Goal: Task Accomplishment & Management: Manage account settings

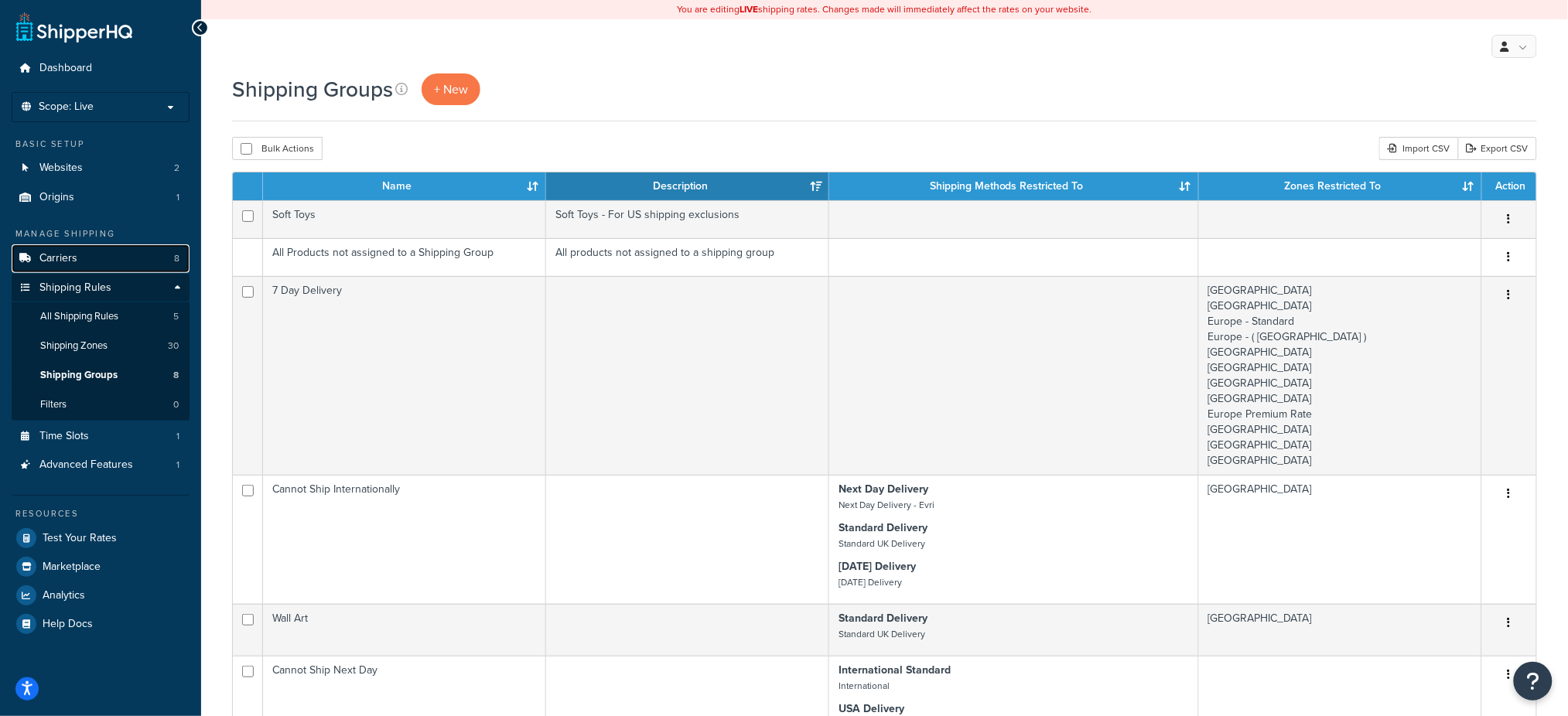
click at [82, 263] on link "Carriers 8" at bounding box center [101, 259] width 178 height 28
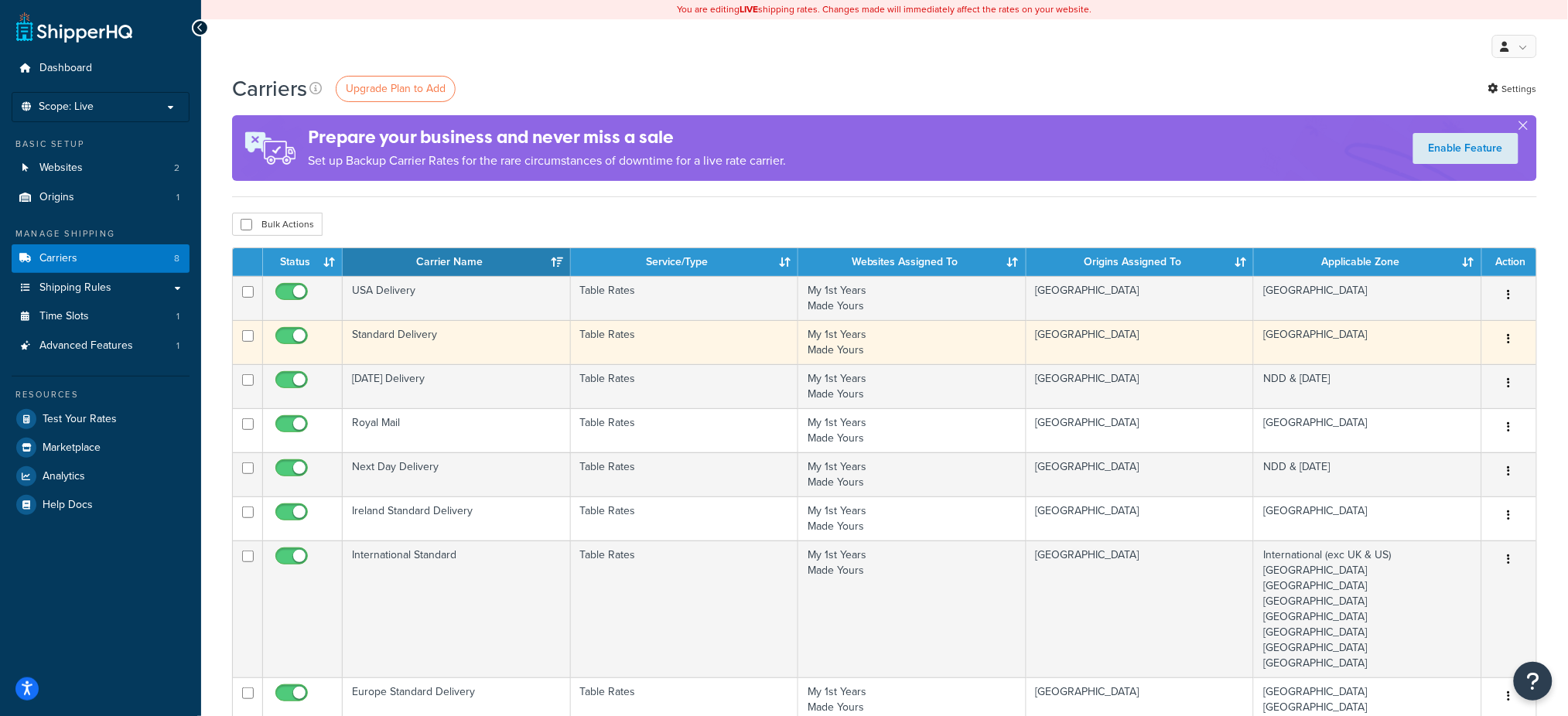
click at [413, 334] on td "Standard Delivery" at bounding box center [457, 342] width 228 height 44
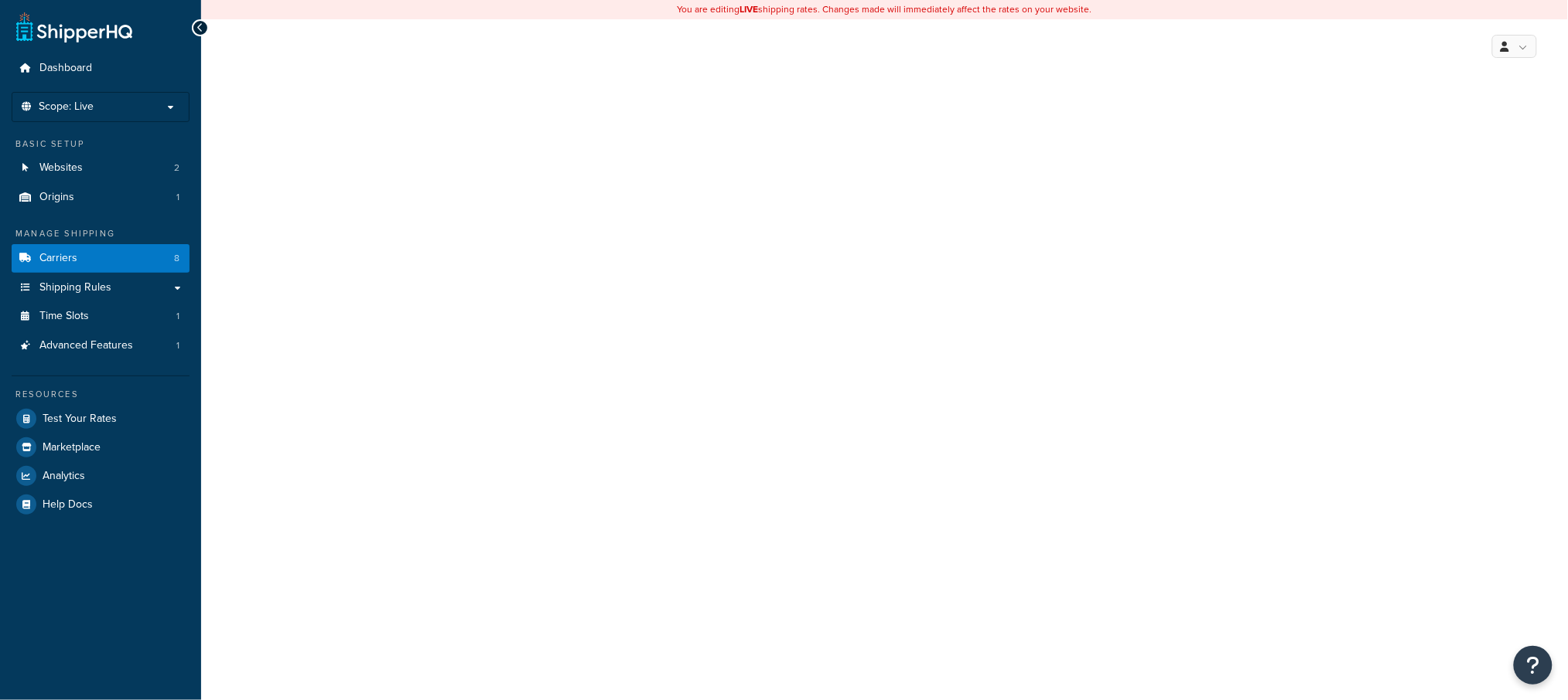
select select "25"
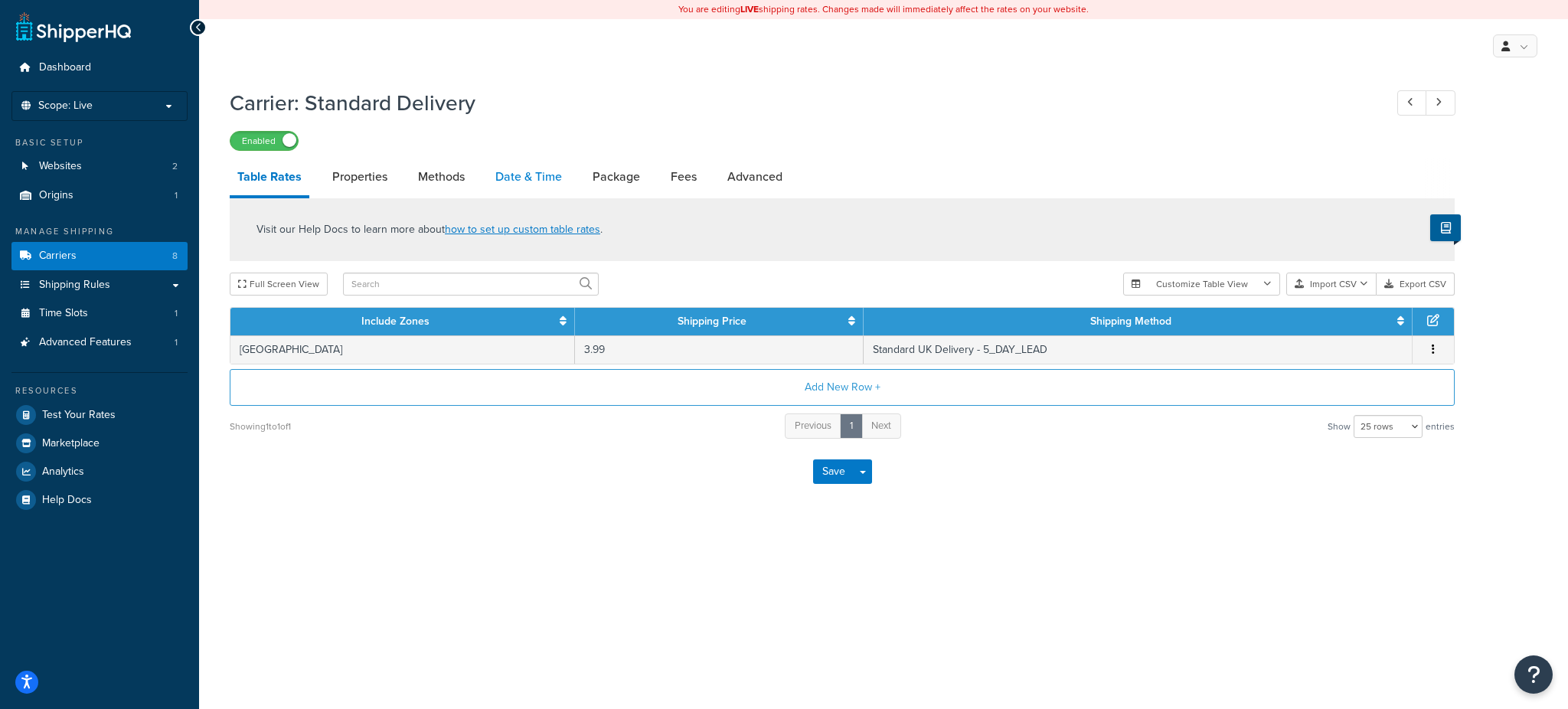
click at [545, 177] on link "Date & Time" at bounding box center [528, 176] width 82 height 37
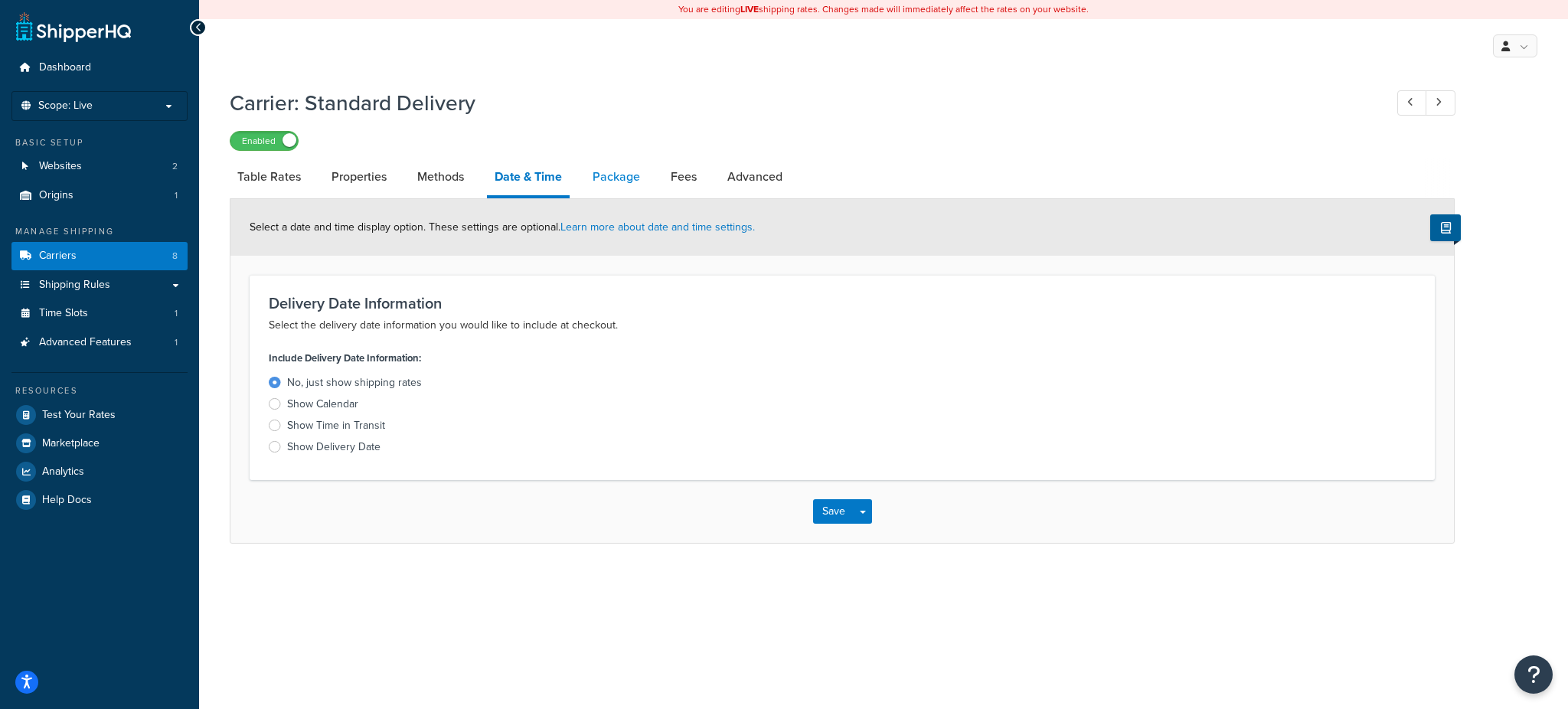
click at [609, 172] on link "Package" at bounding box center [616, 176] width 63 height 37
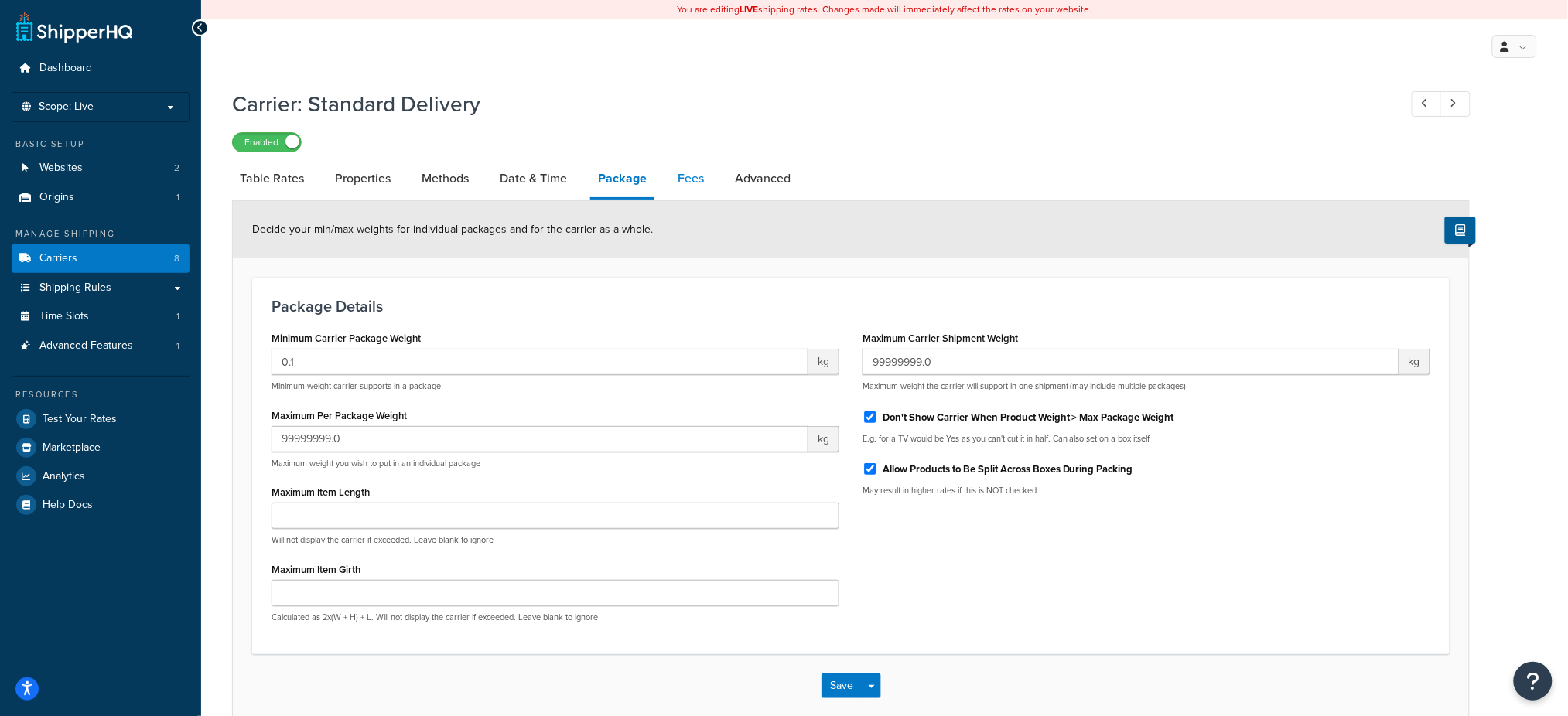
click at [678, 180] on link "Fees" at bounding box center [690, 178] width 42 height 37
select select "AFTER"
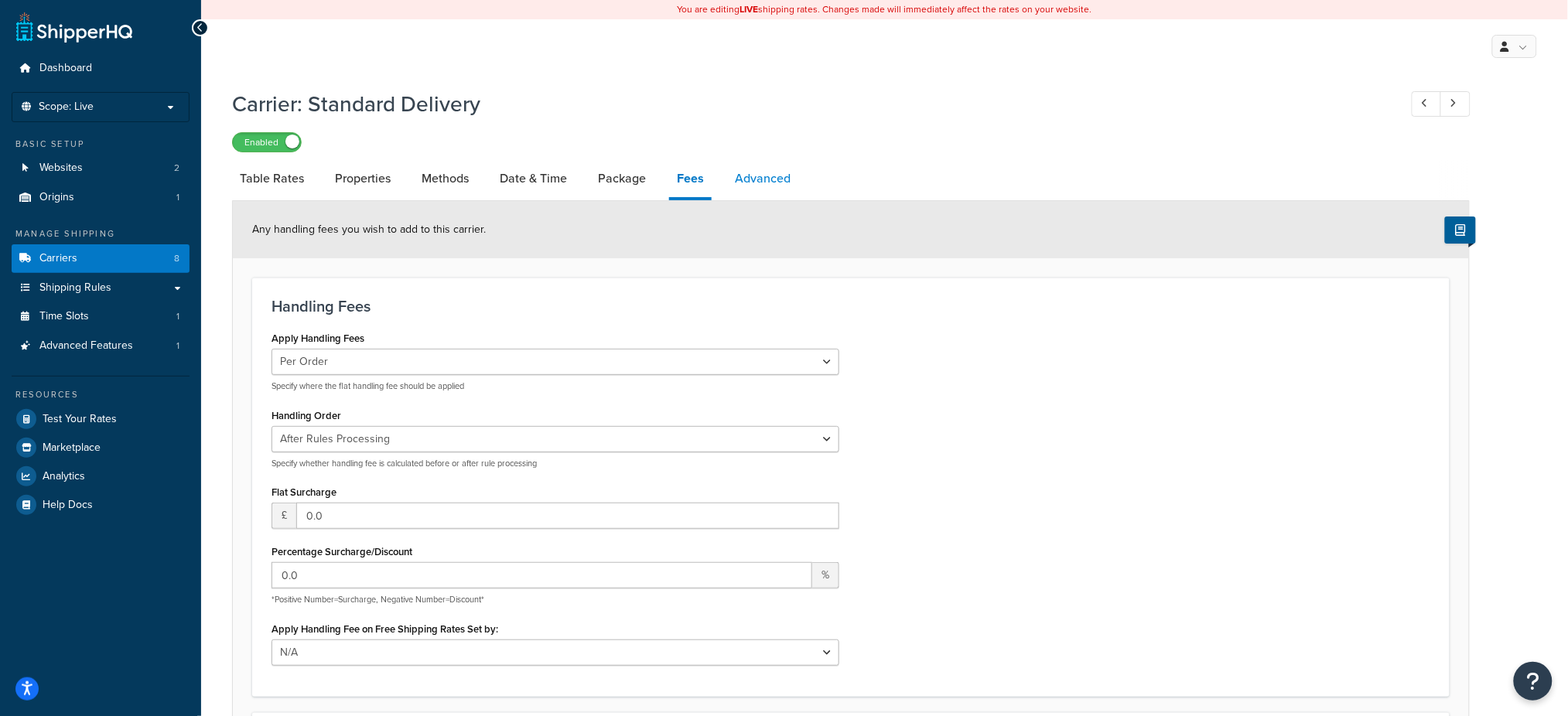
click at [769, 181] on link "Advanced" at bounding box center [763, 178] width 72 height 37
select select "false"
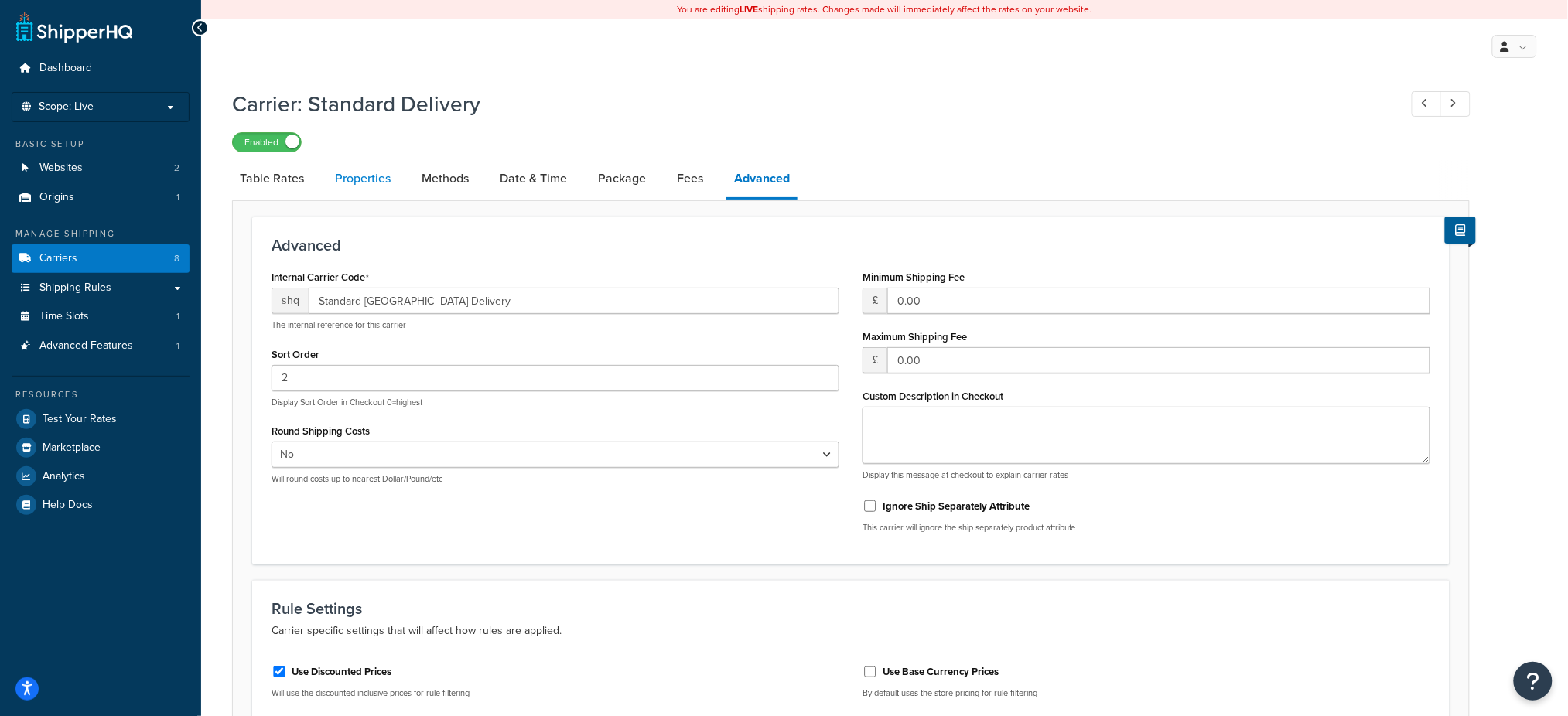
click at [387, 170] on link "Properties" at bounding box center [363, 178] width 72 height 37
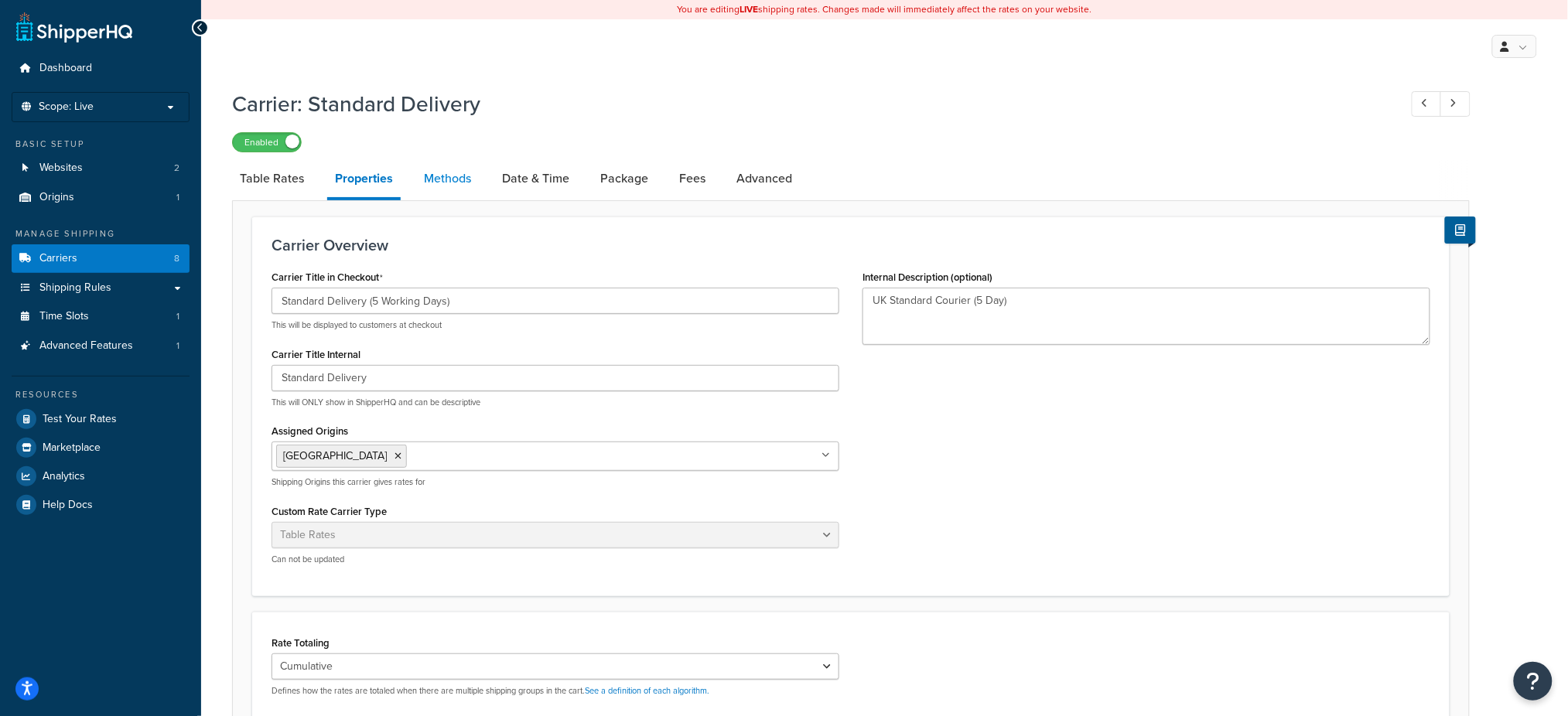
click at [467, 180] on link "Methods" at bounding box center [447, 178] width 62 height 37
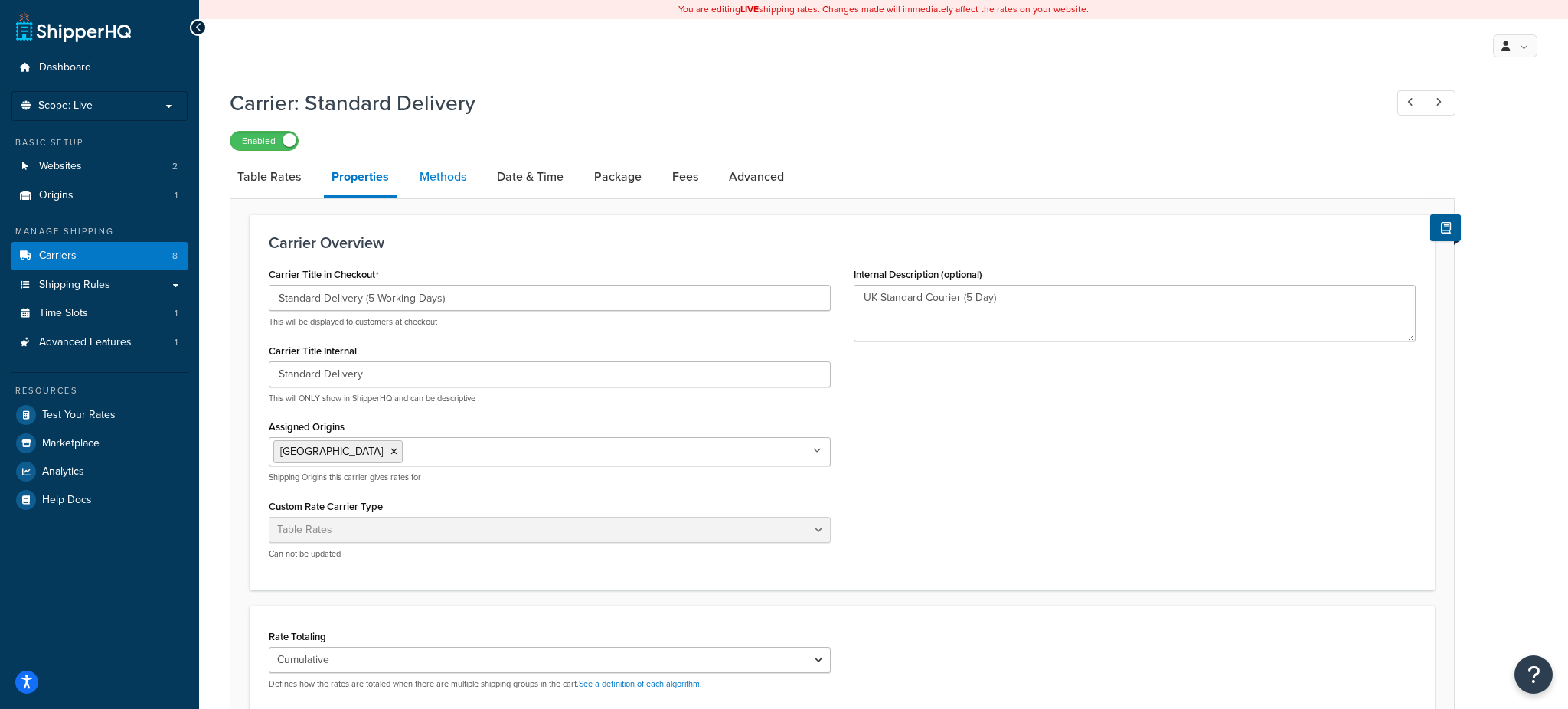
select select "25"
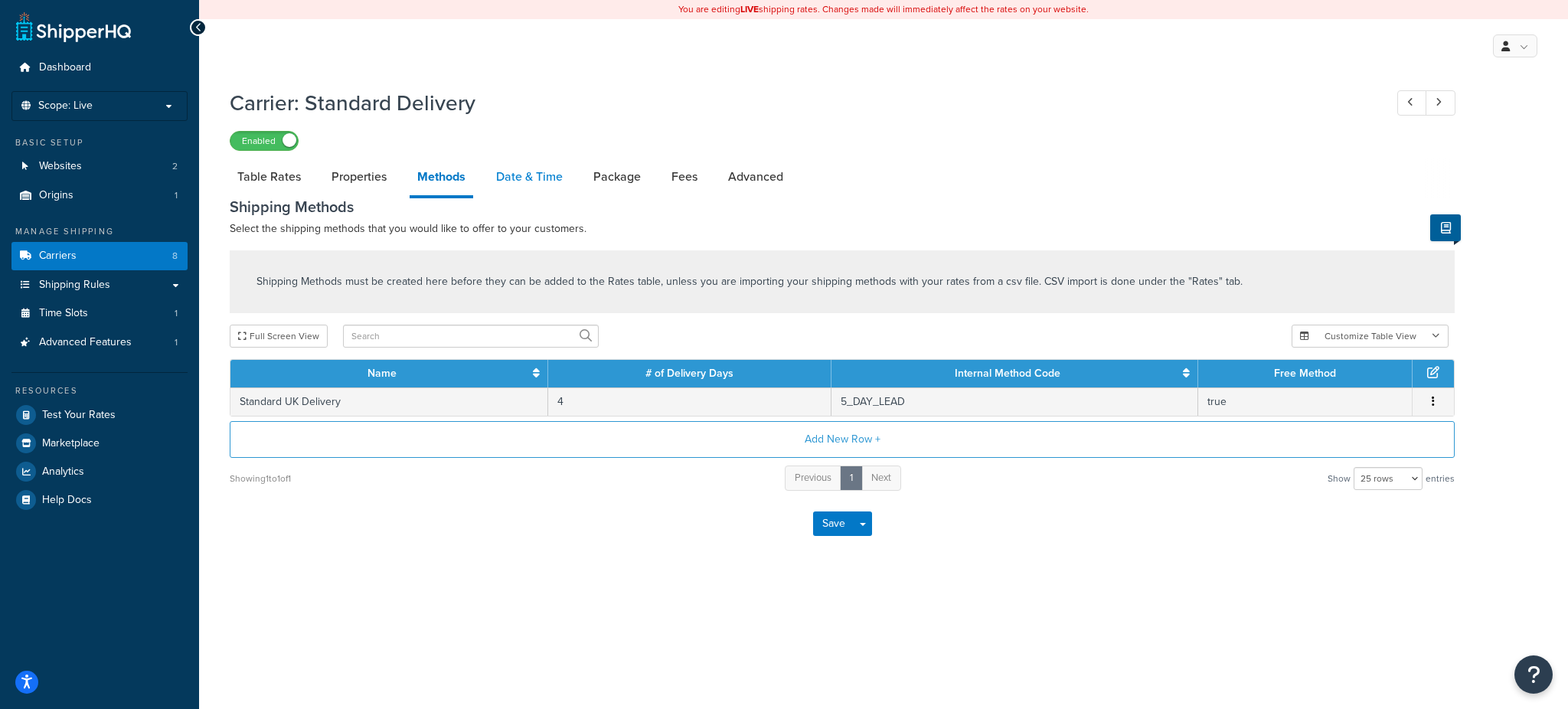
click at [528, 179] on link "Date & Time" at bounding box center [529, 176] width 82 height 37
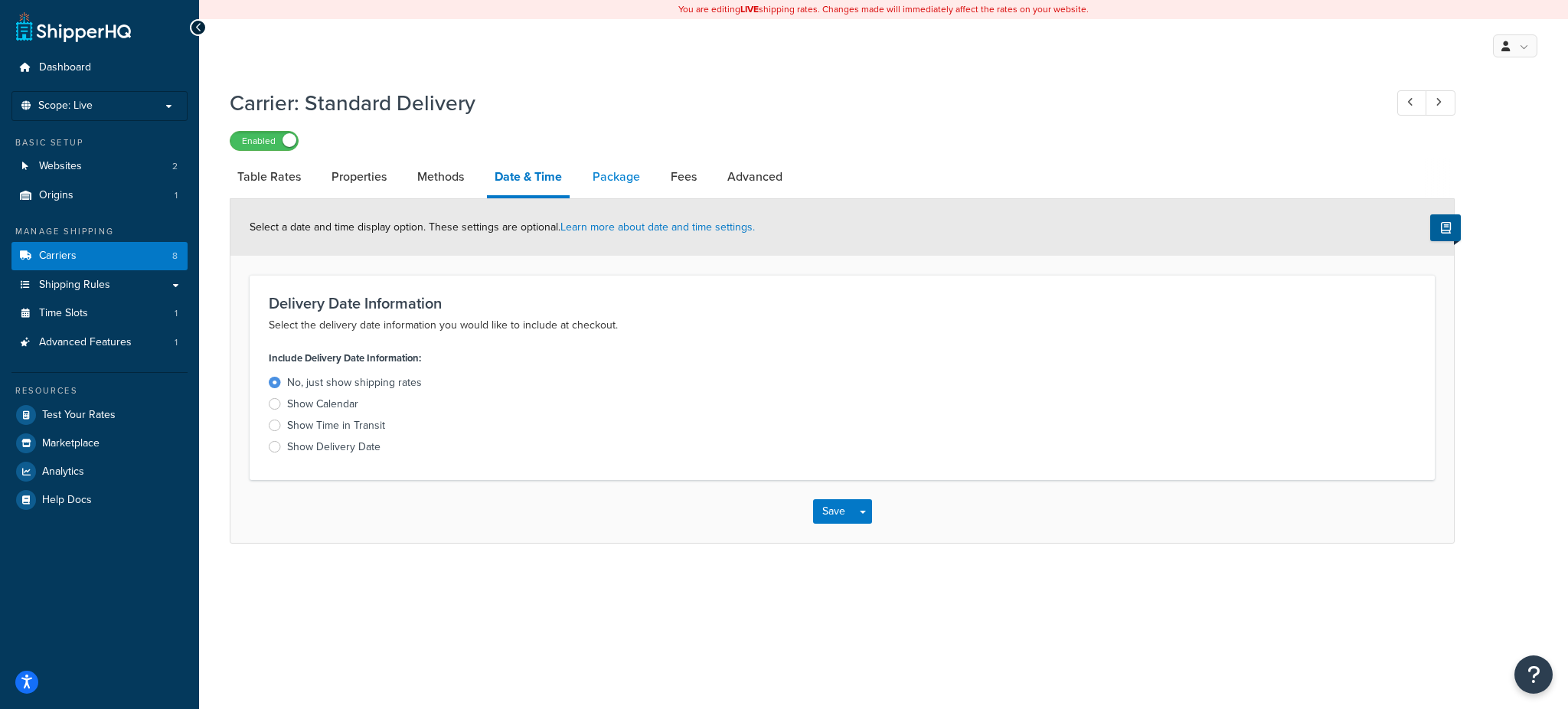
click at [607, 178] on link "Package" at bounding box center [616, 176] width 63 height 37
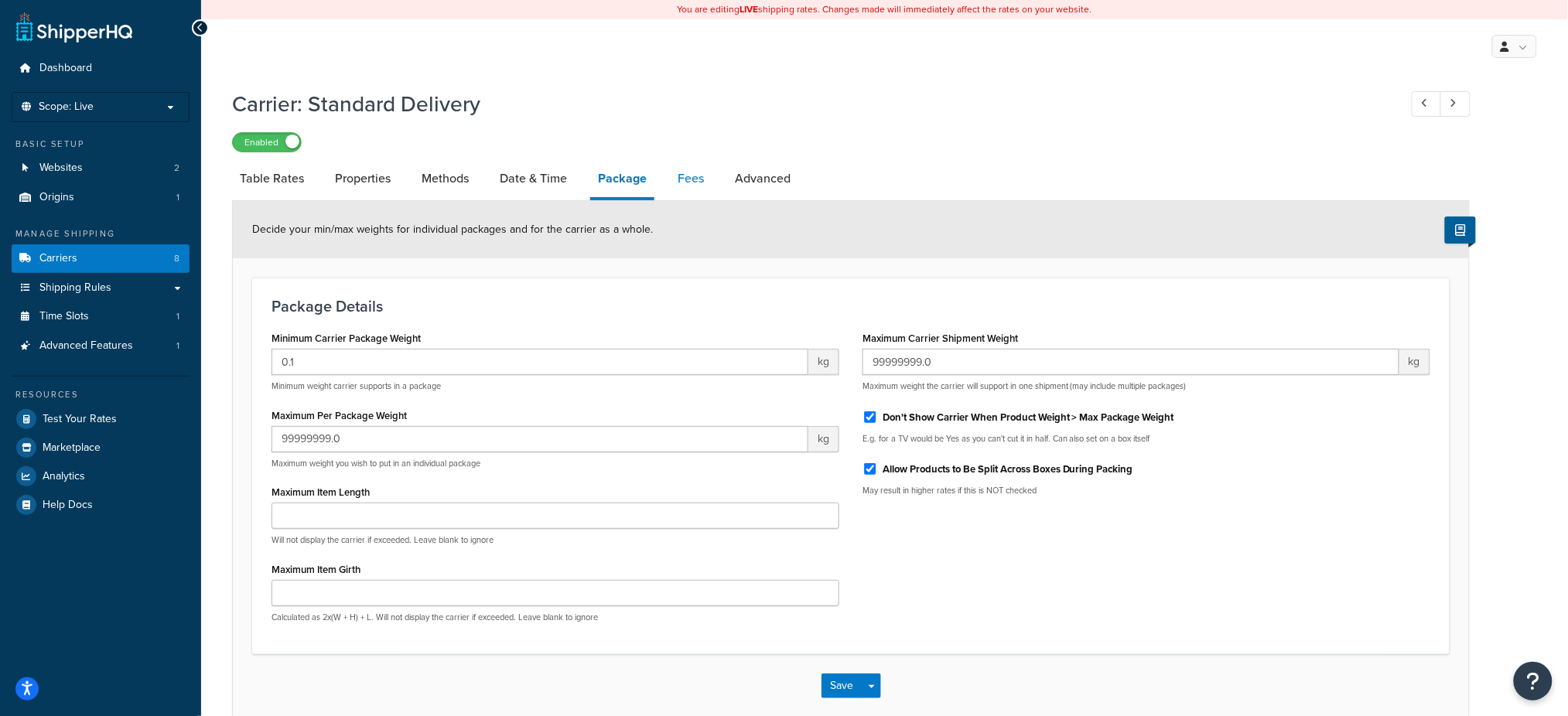
click at [695, 176] on link "Fees" at bounding box center [690, 178] width 42 height 37
select select "AFTER"
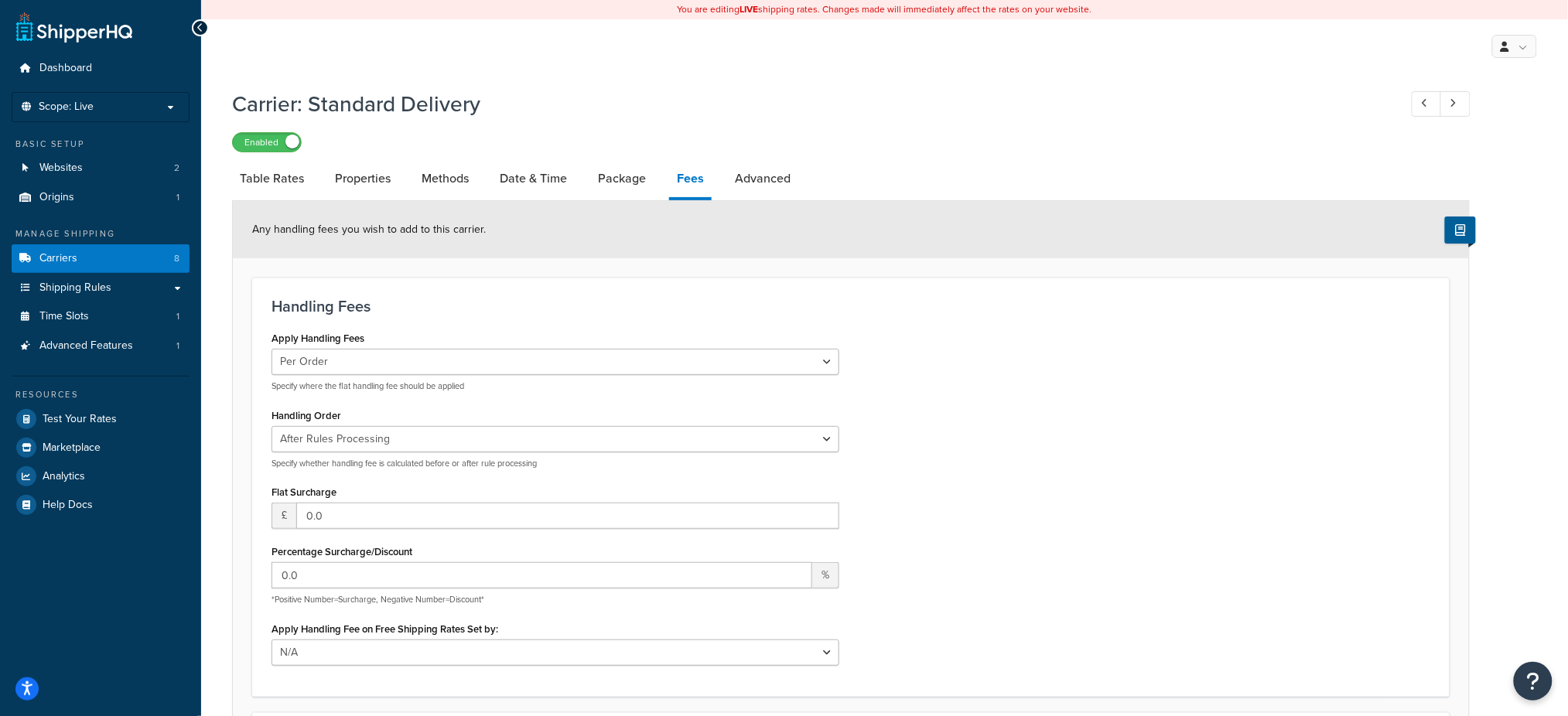
click at [204, 22] on div at bounding box center [200, 27] width 17 height 17
click at [99, 265] on link "Carriers 8" at bounding box center [101, 259] width 178 height 28
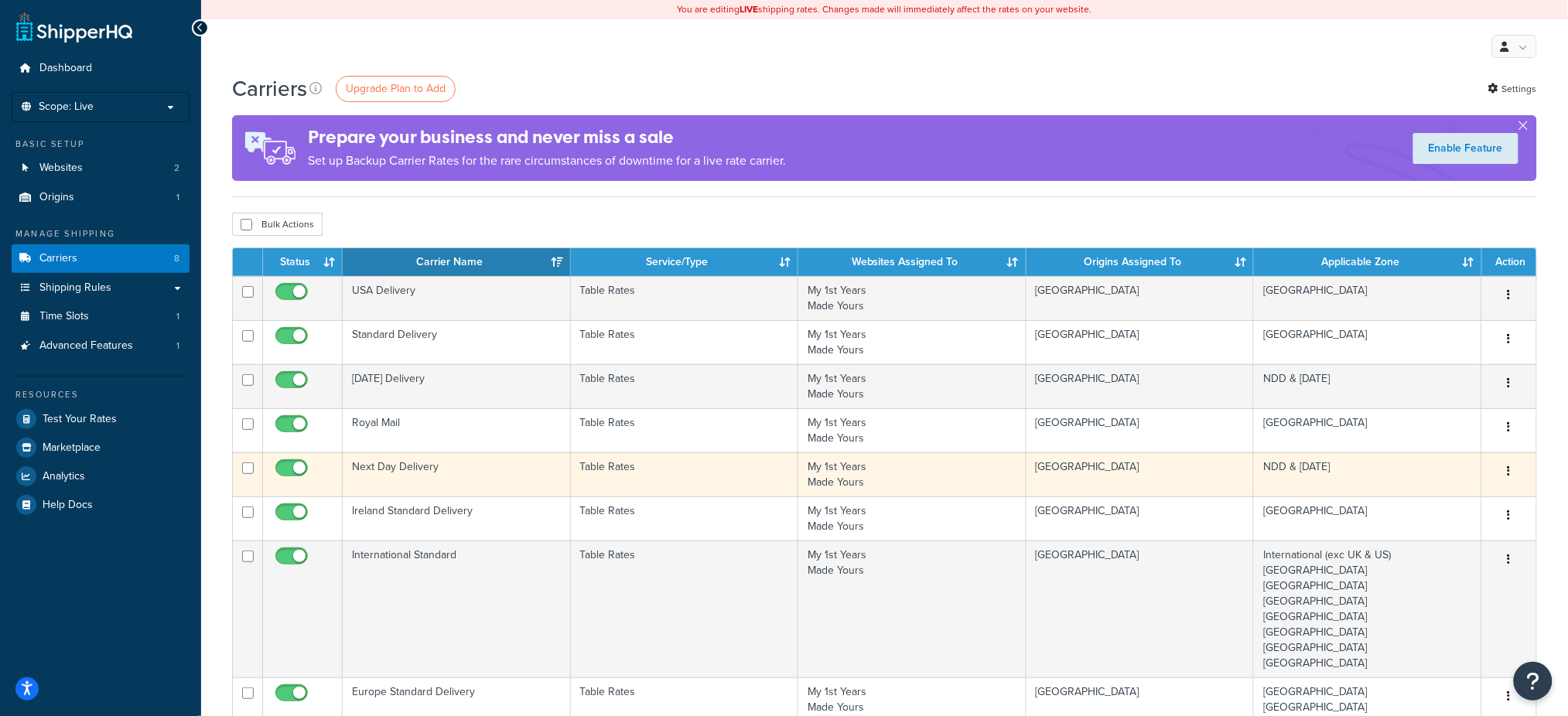
scroll to position [103, 0]
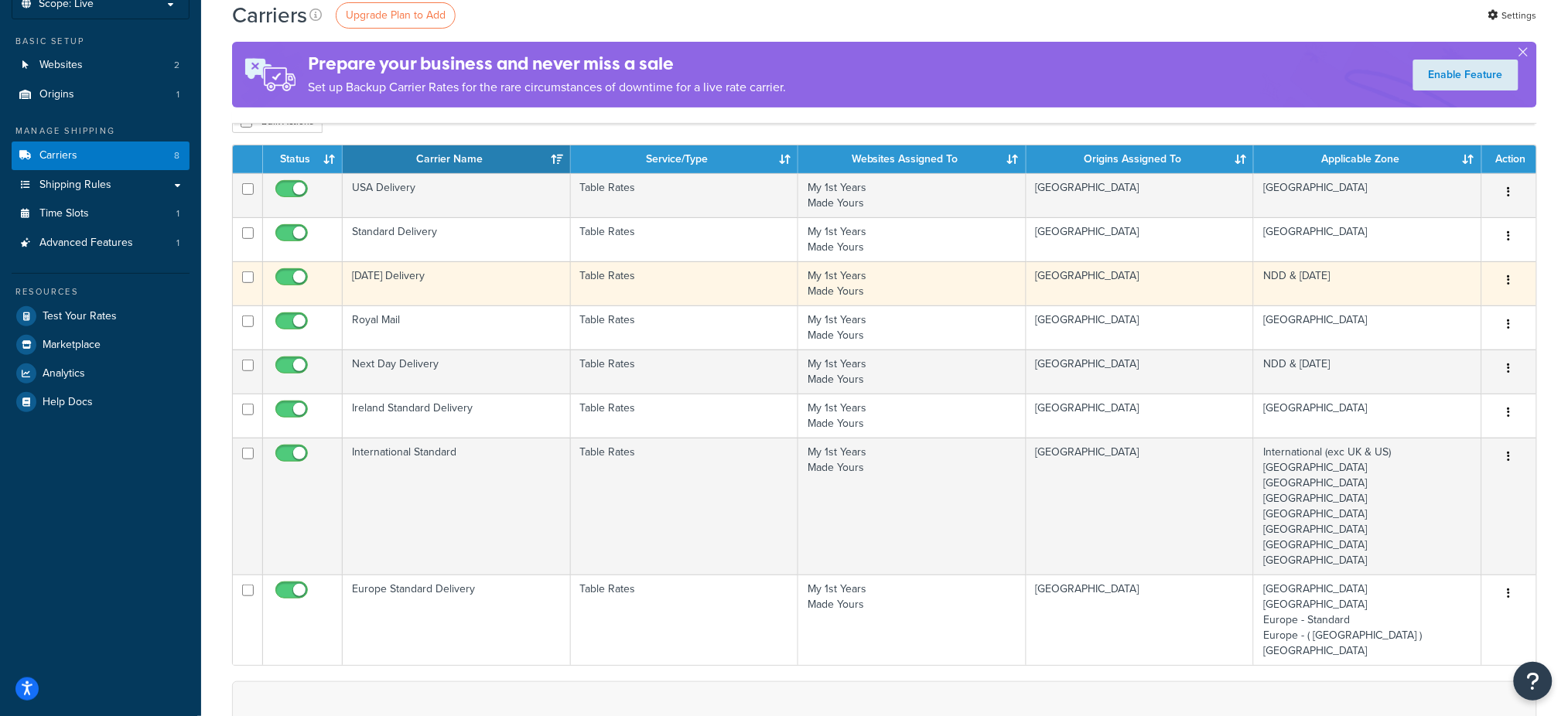
click at [597, 272] on td "Table Rates" at bounding box center [685, 283] width 228 height 44
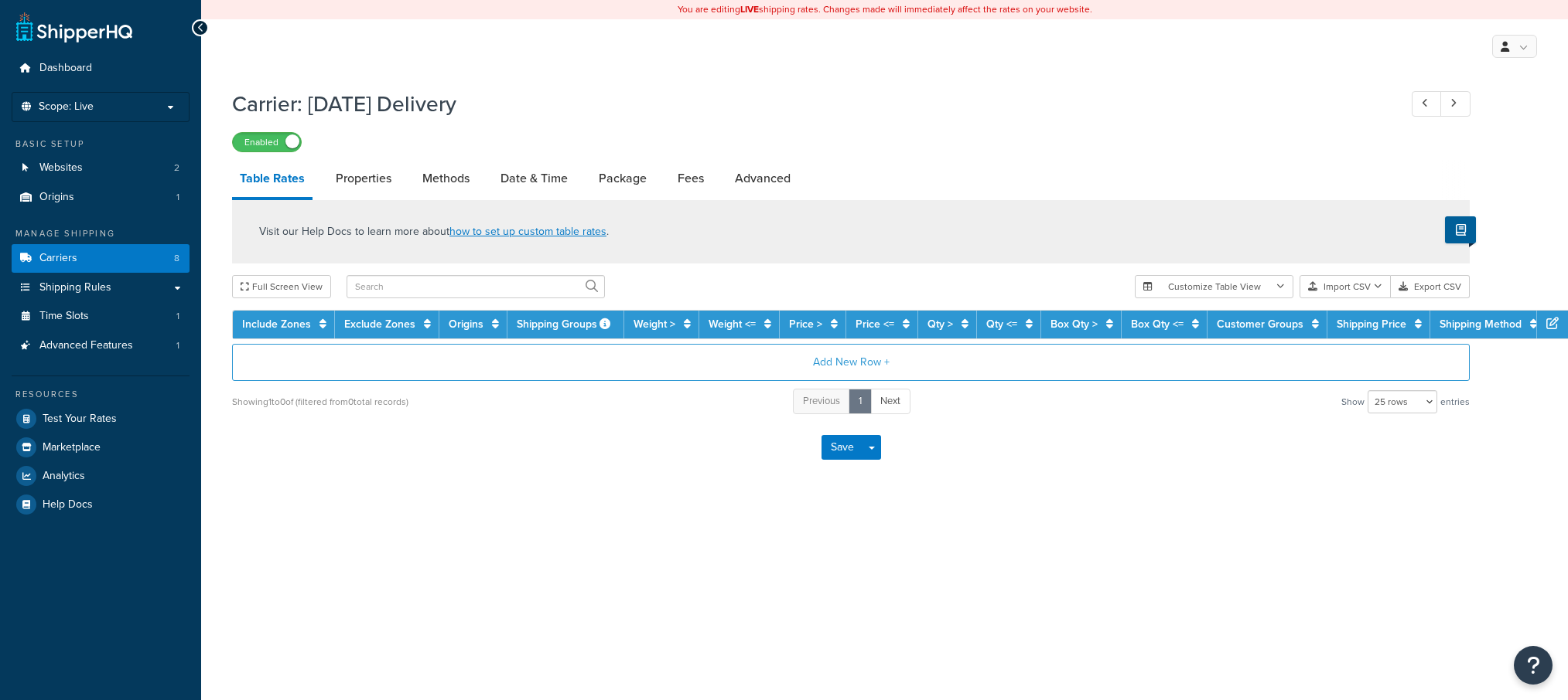
select select "25"
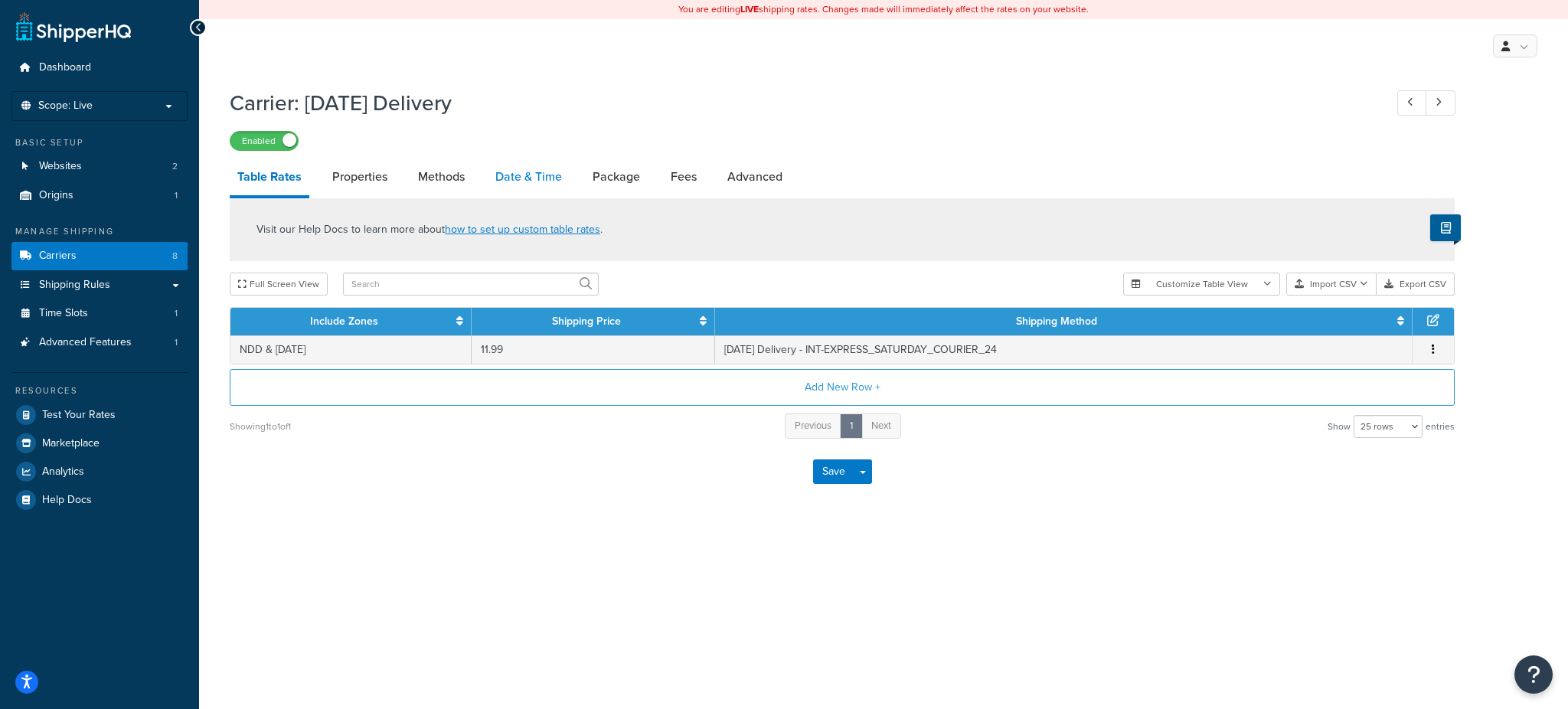
click at [535, 180] on link "Date & Time" at bounding box center [528, 176] width 82 height 37
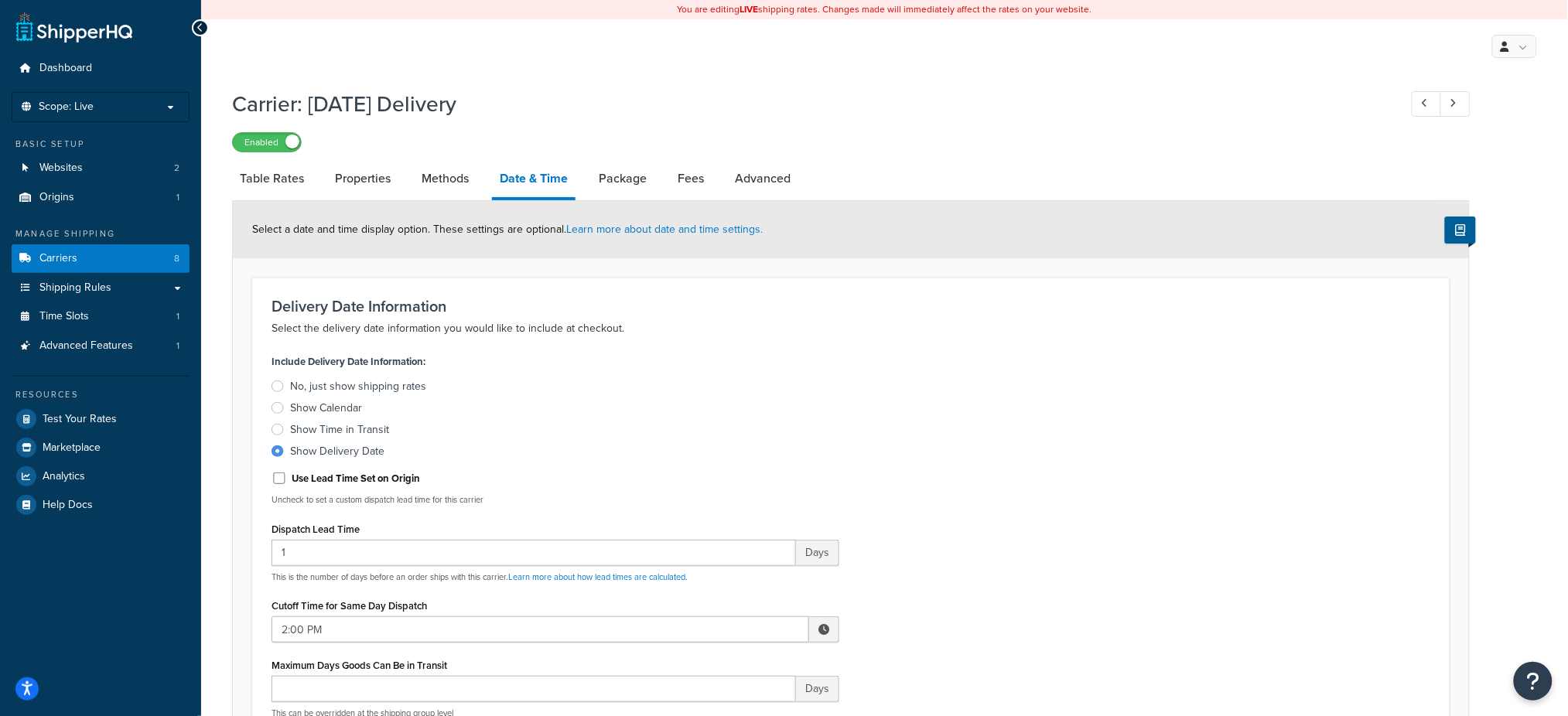
drag, startPoint x: 355, startPoint y: 144, endPoint x: 359, endPoint y: 155, distance: 11.7
click at [355, 144] on div "Enabled" at bounding box center [851, 141] width 1238 height 22
click at [814, 627] on span at bounding box center [824, 630] width 30 height 27
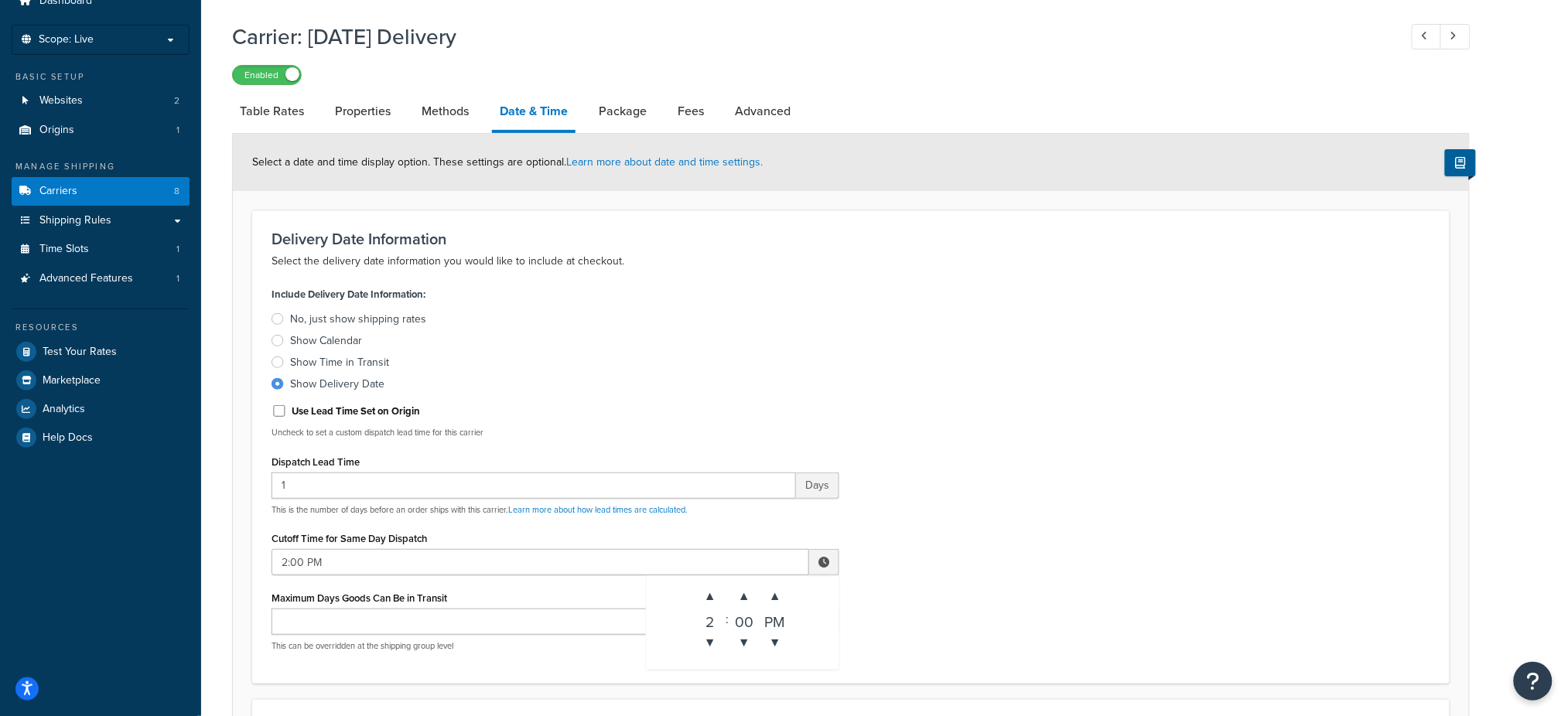
scroll to position [103, 0]
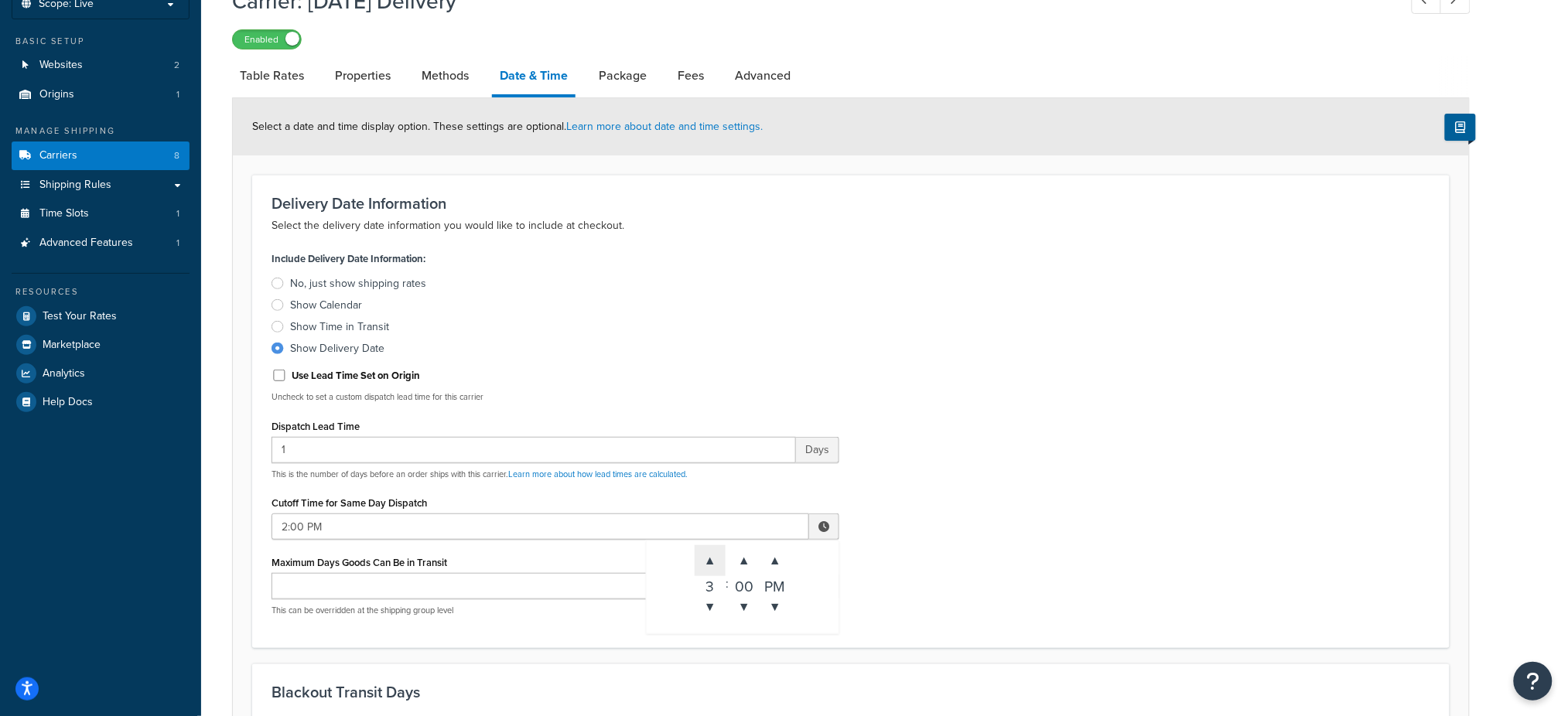
click at [713, 563] on span "▲" at bounding box center [710, 560] width 31 height 31
type input "4:00 PM"
click at [927, 574] on div "Include Delivery Date Information: No, just show shipping rates Show Calendar S…" at bounding box center [850, 438] width 1182 height 381
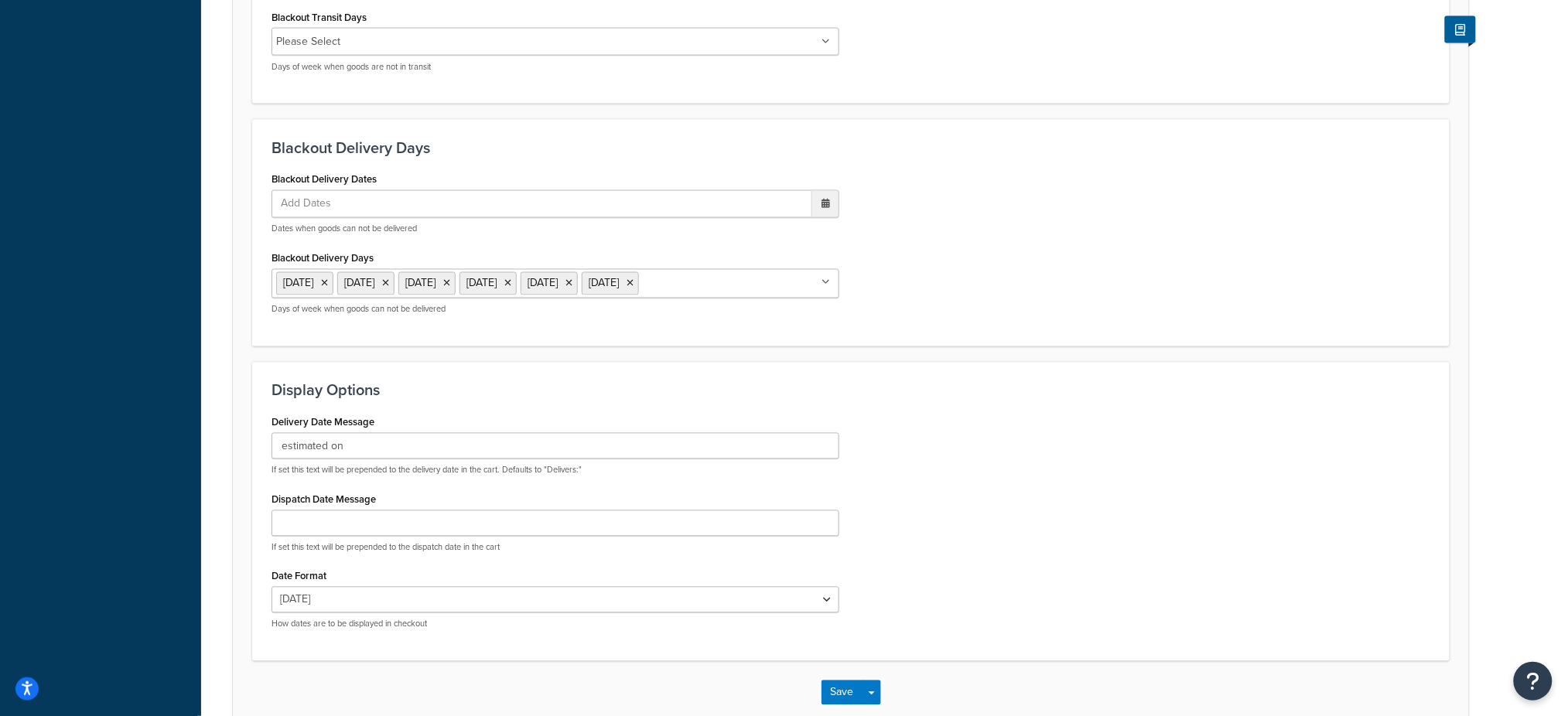
scroll to position [998, 0]
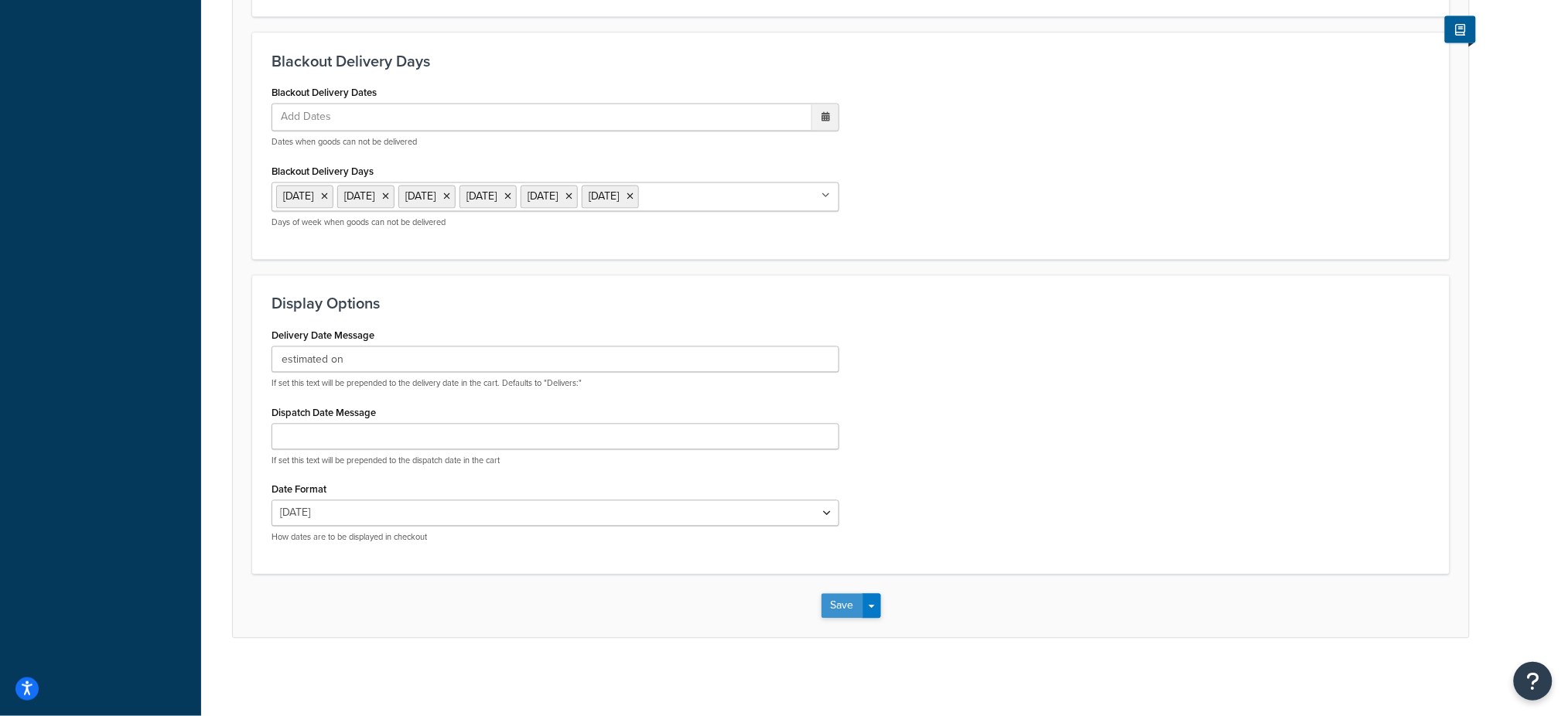
click at [848, 601] on button "Save" at bounding box center [843, 606] width 42 height 25
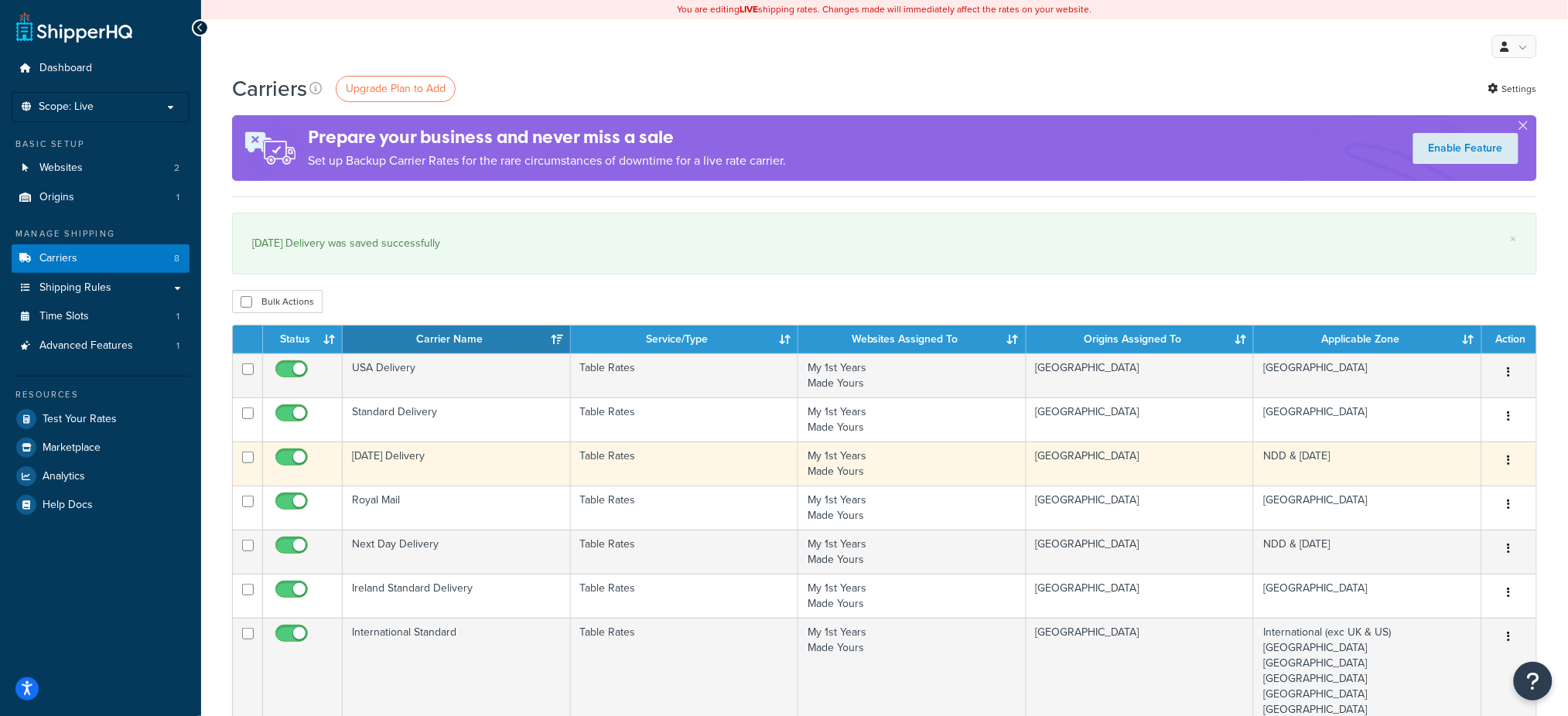
click at [457, 455] on td "Saturday Delivery" at bounding box center [457, 463] width 228 height 44
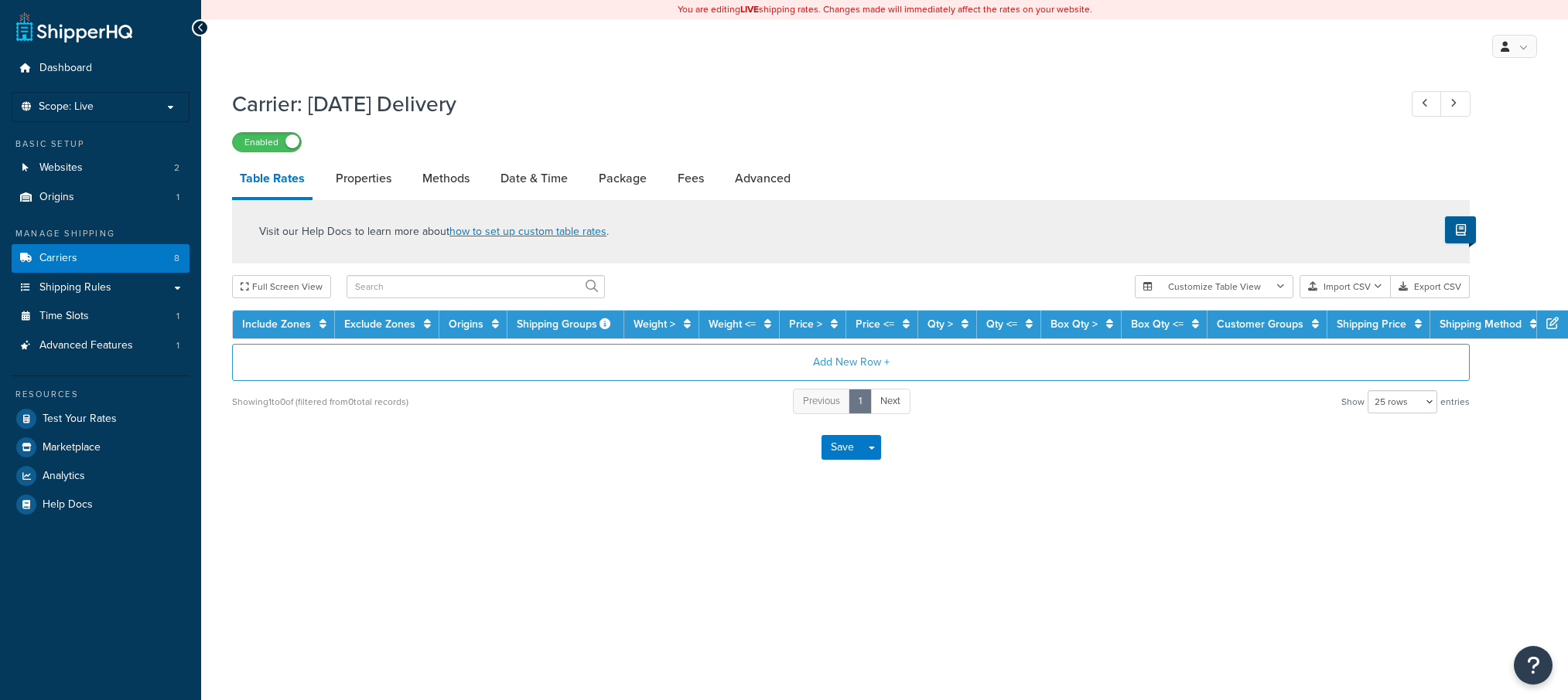
select select "25"
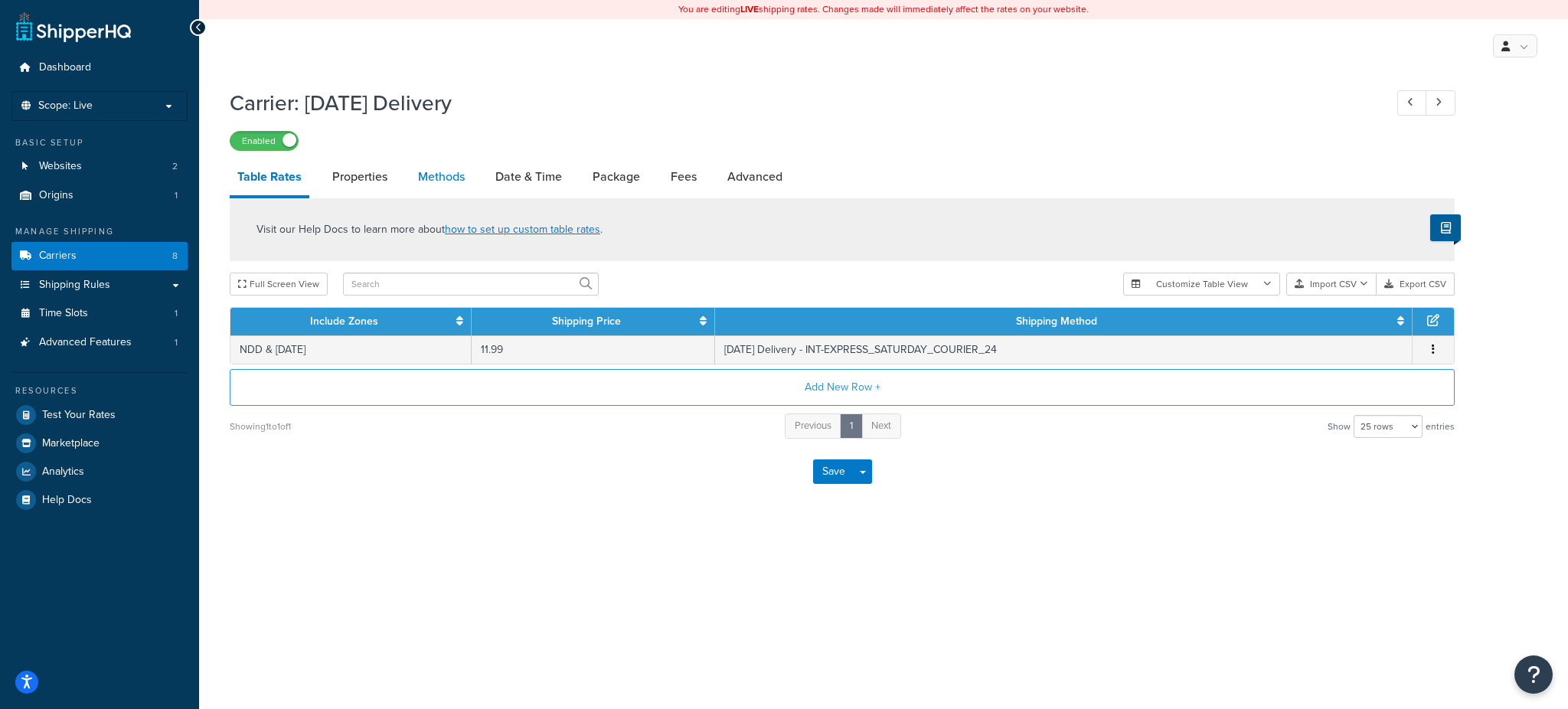
click at [448, 166] on link "Methods" at bounding box center [441, 176] width 62 height 37
select select "25"
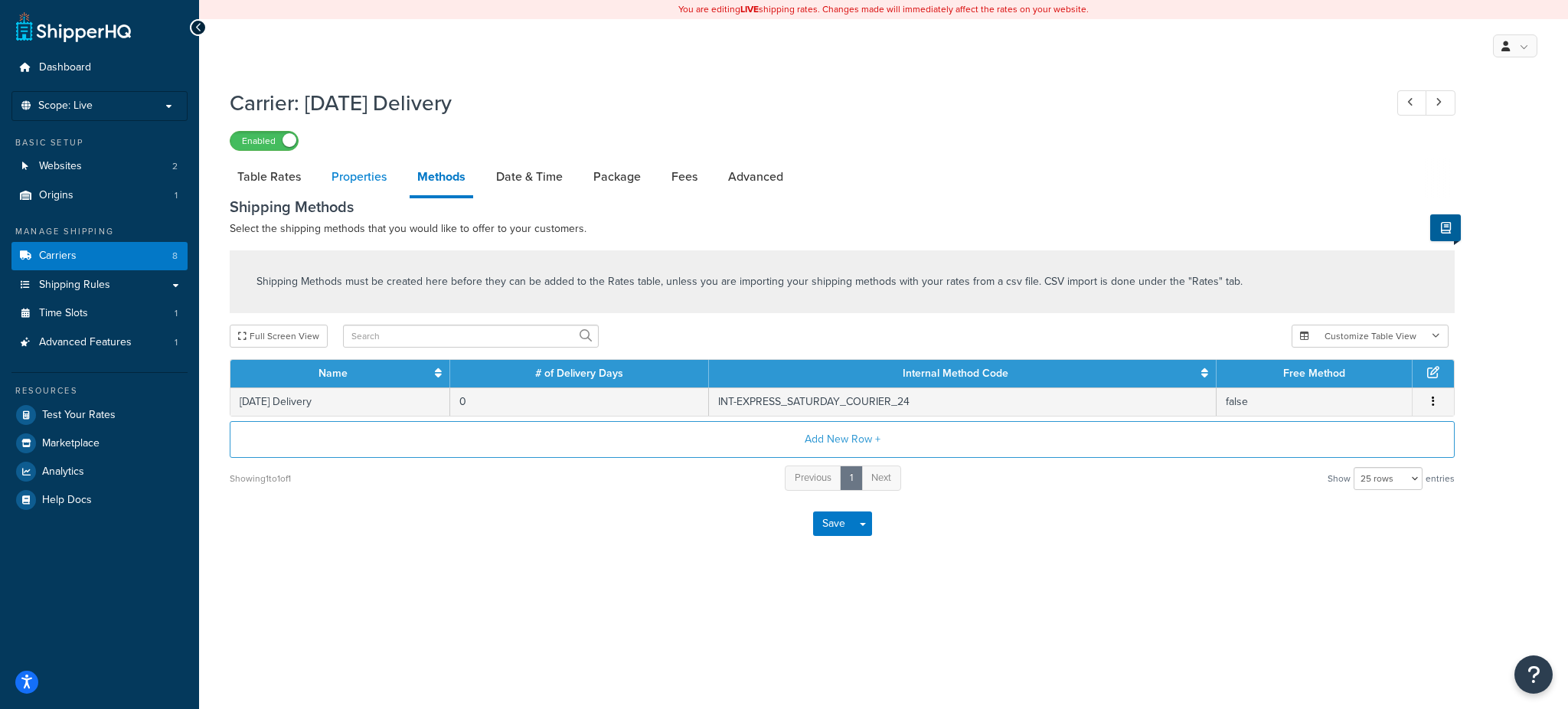
click at [360, 173] on link "Properties" at bounding box center [359, 176] width 71 height 37
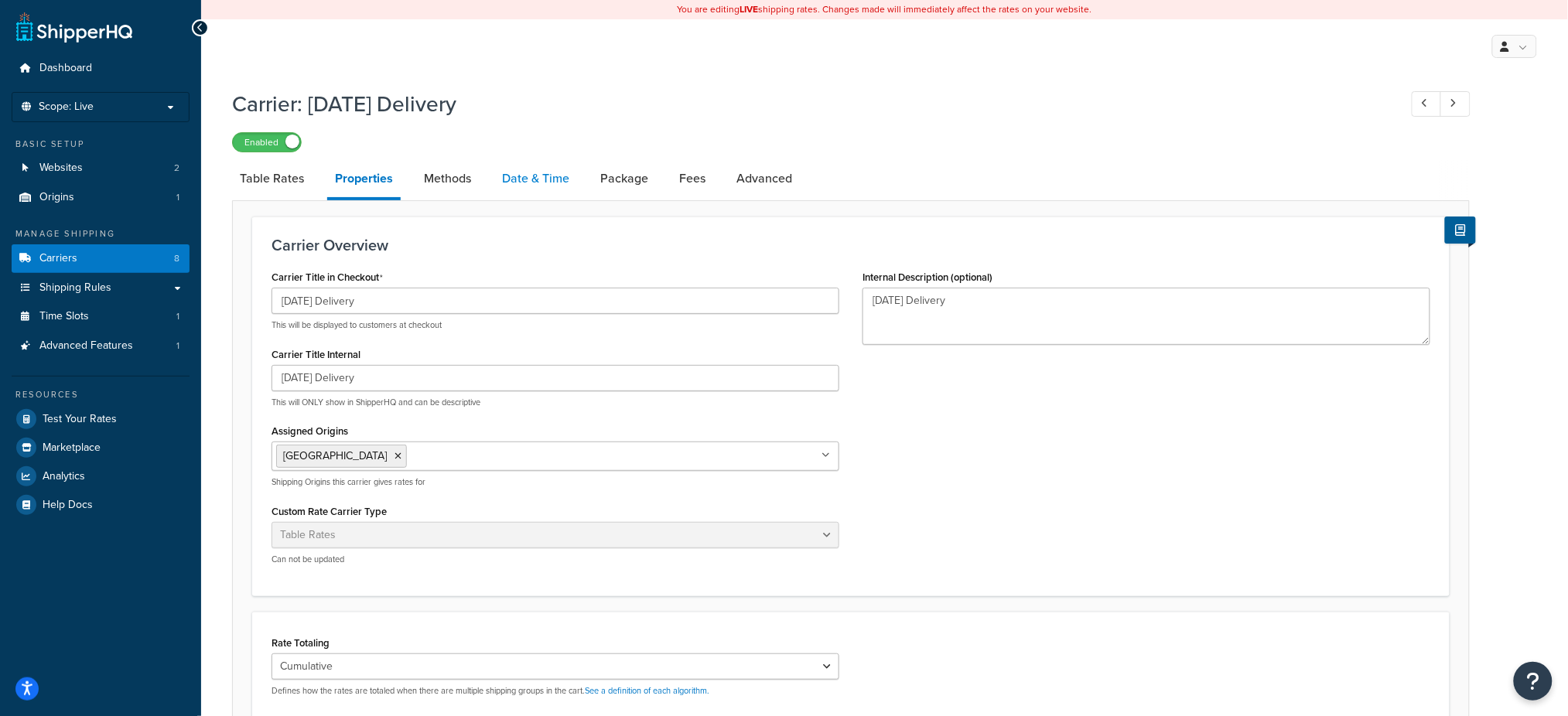
click at [547, 165] on link "Date & Time" at bounding box center [535, 178] width 82 height 37
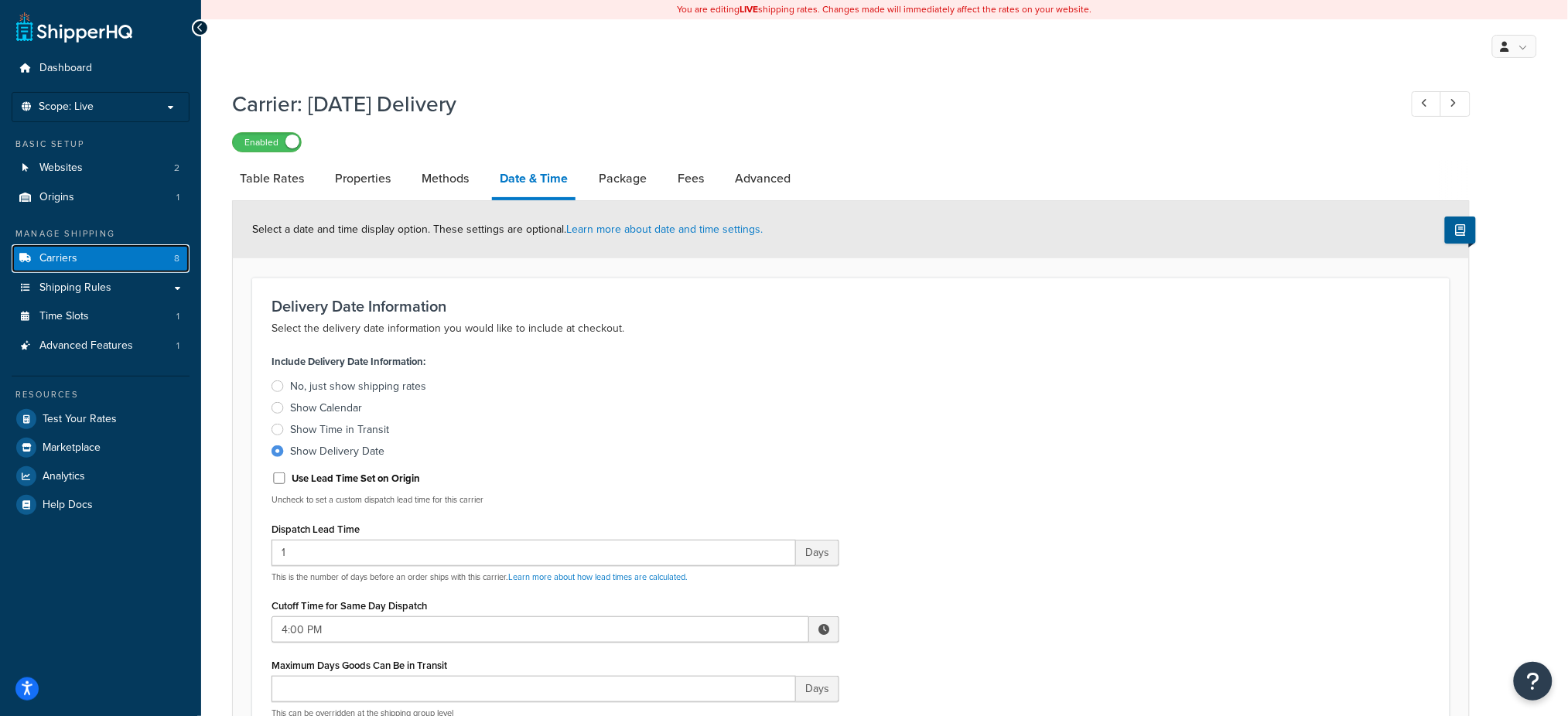
click at [82, 257] on link "Carriers 8" at bounding box center [101, 259] width 178 height 28
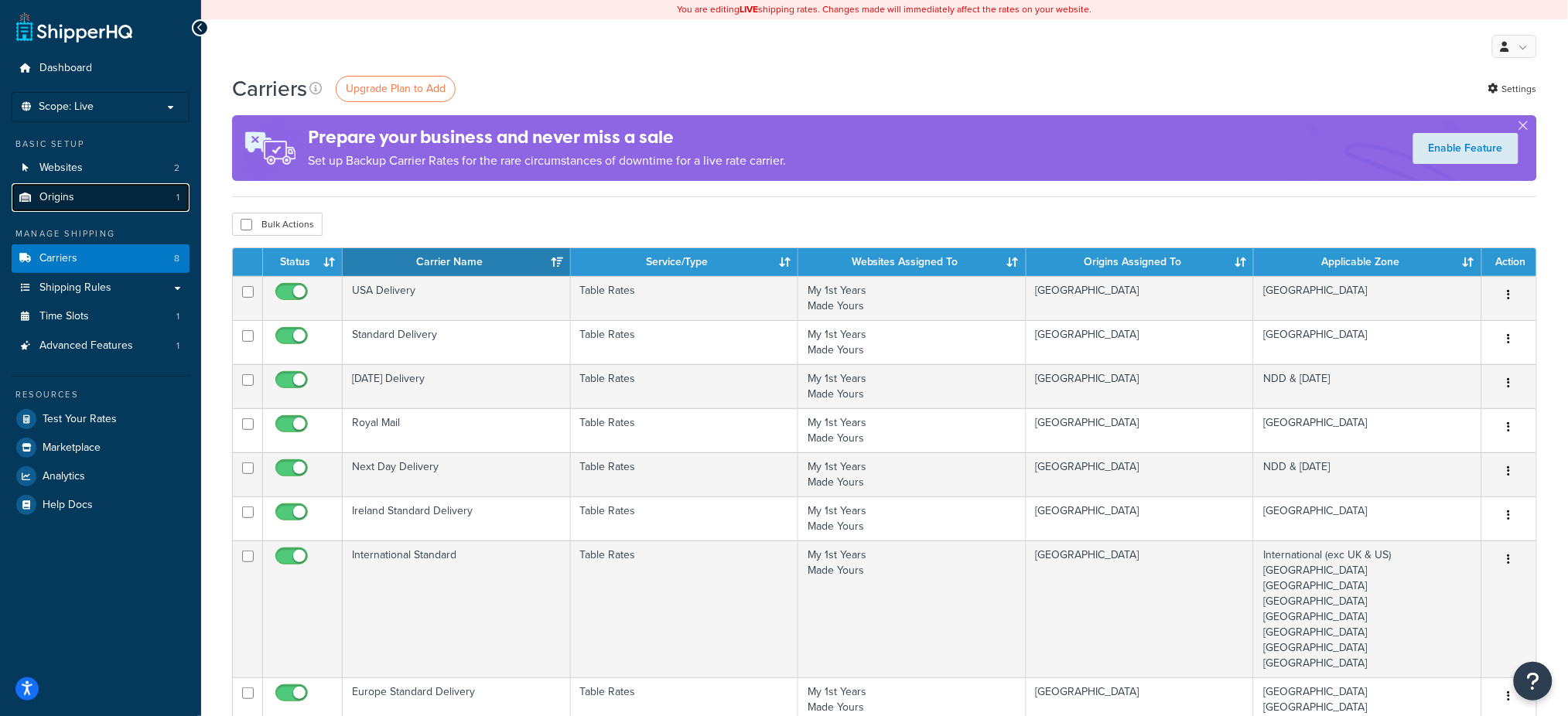
click at [94, 192] on link "Origins 1" at bounding box center [101, 197] width 178 height 28
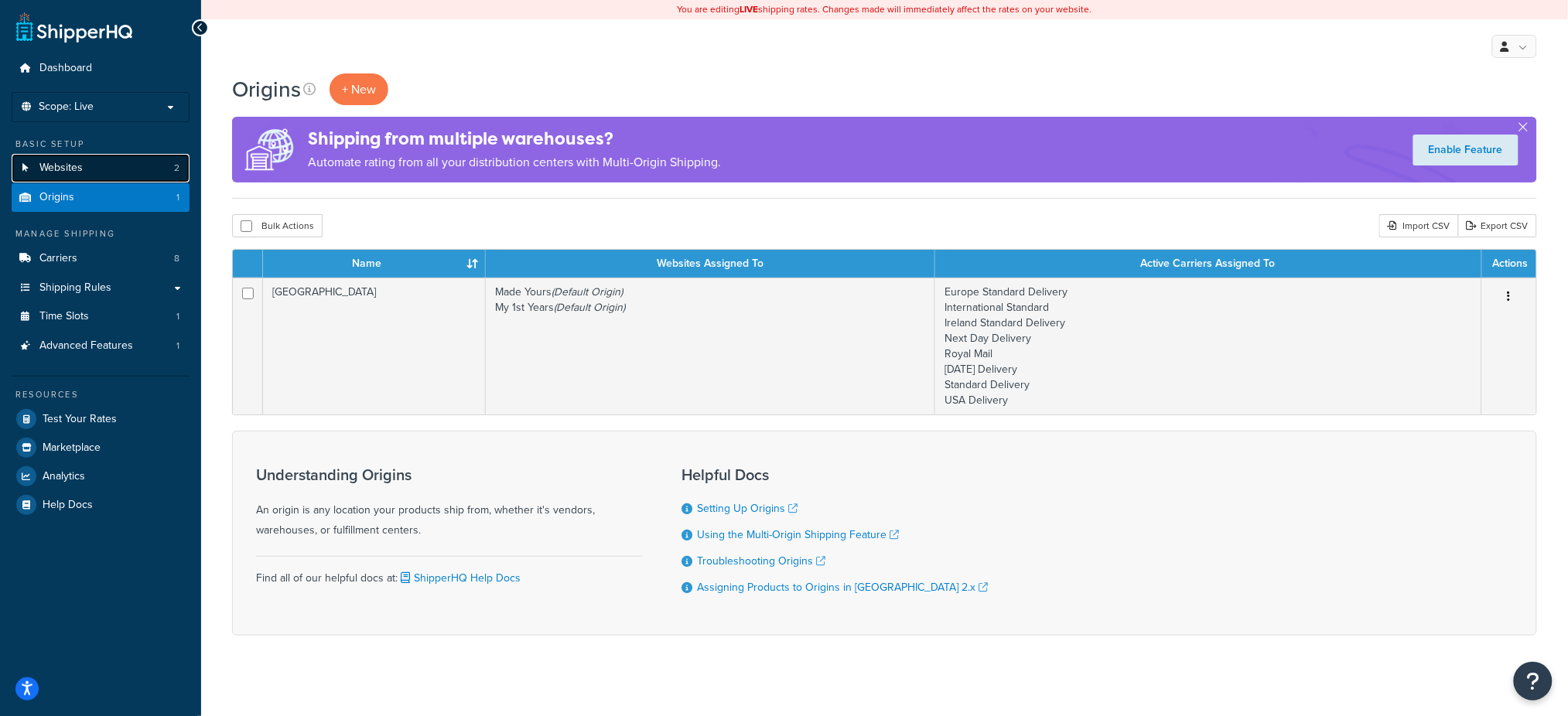
click at [97, 169] on link "Websites 2" at bounding box center [101, 168] width 178 height 28
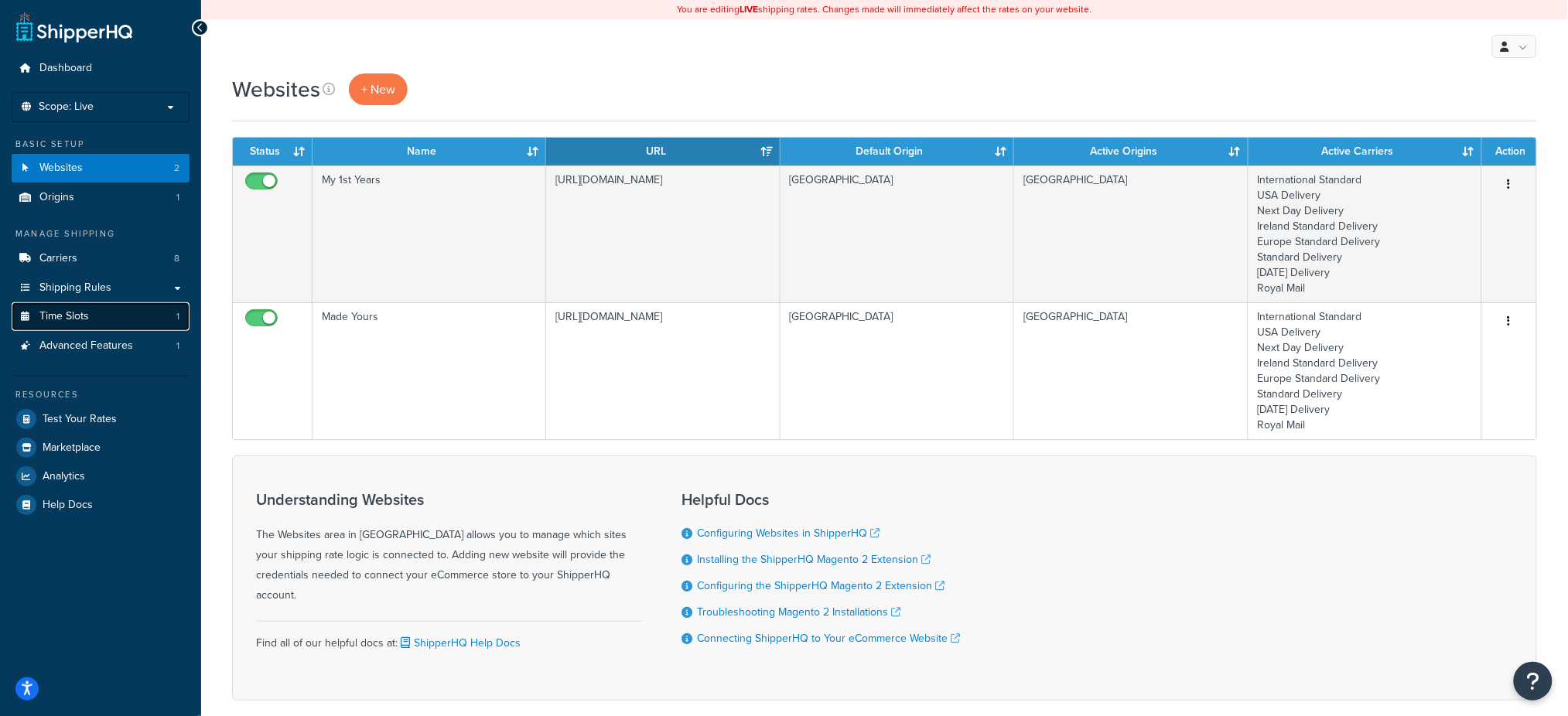
click at [127, 315] on link "Time Slots 1" at bounding box center [101, 317] width 178 height 28
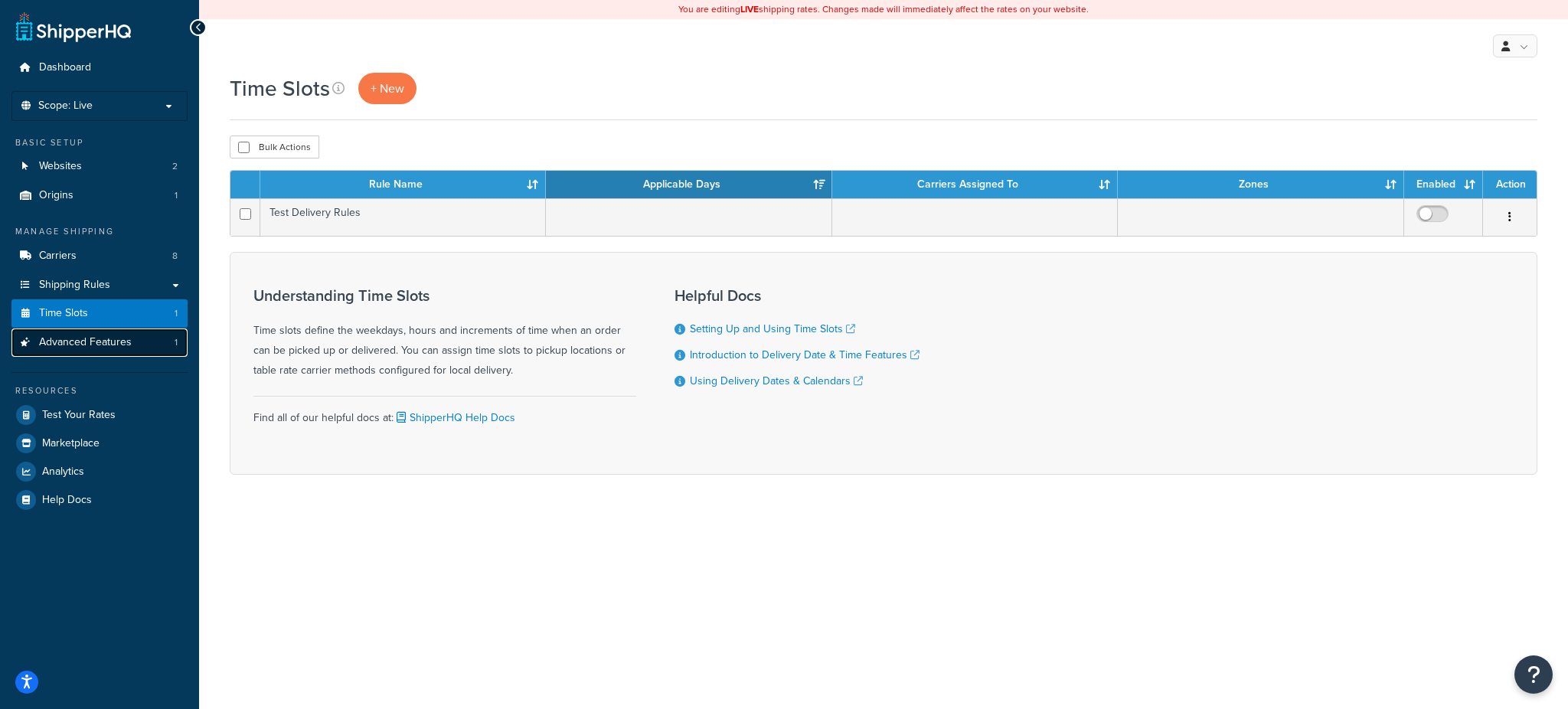
click at [116, 344] on span "Advanced Features" at bounding box center [85, 343] width 93 height 13
